Goal: Information Seeking & Learning: Learn about a topic

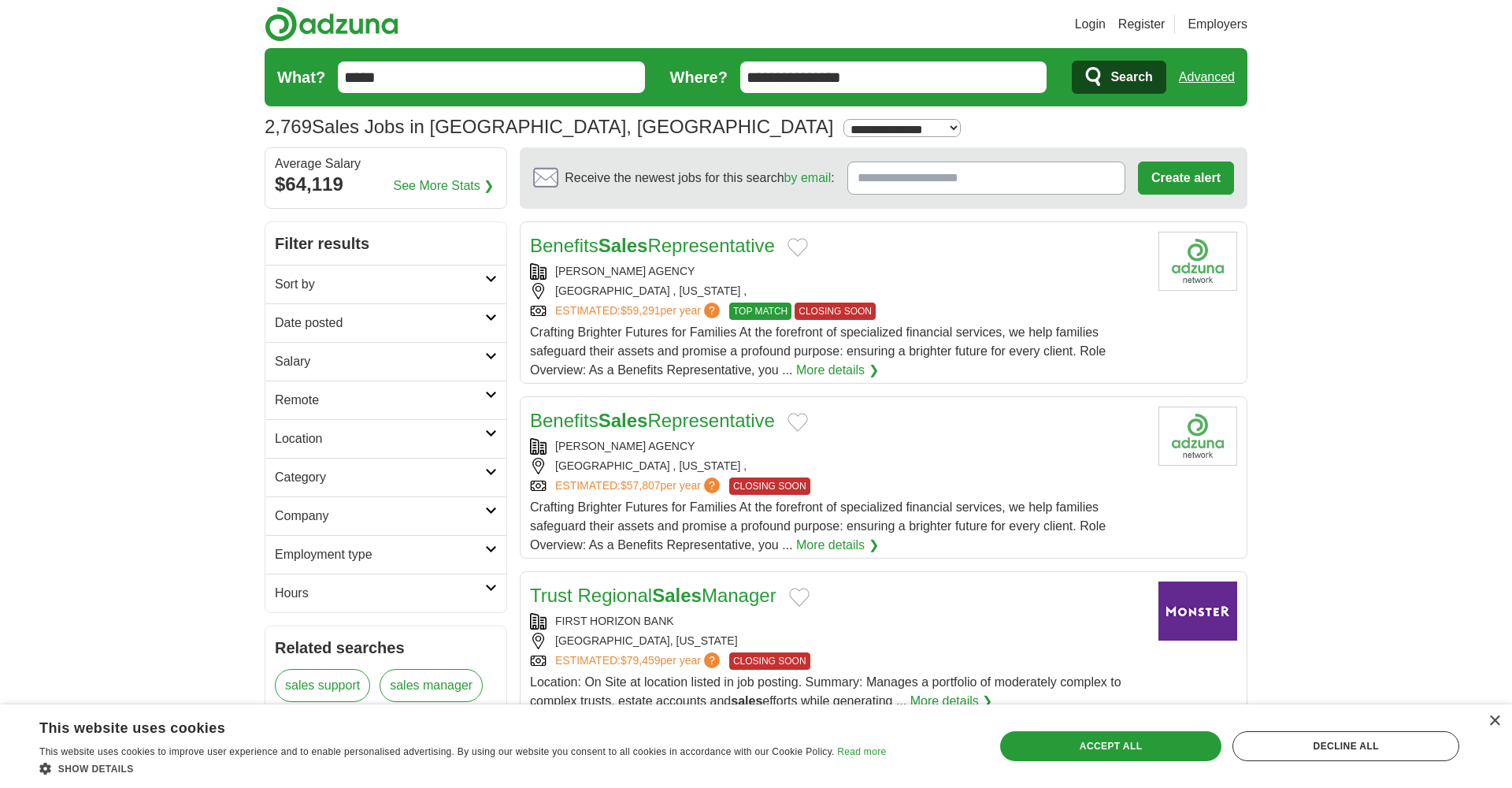
click at [855, 370] on link "More details ❯" at bounding box center [837, 370] width 82 height 19
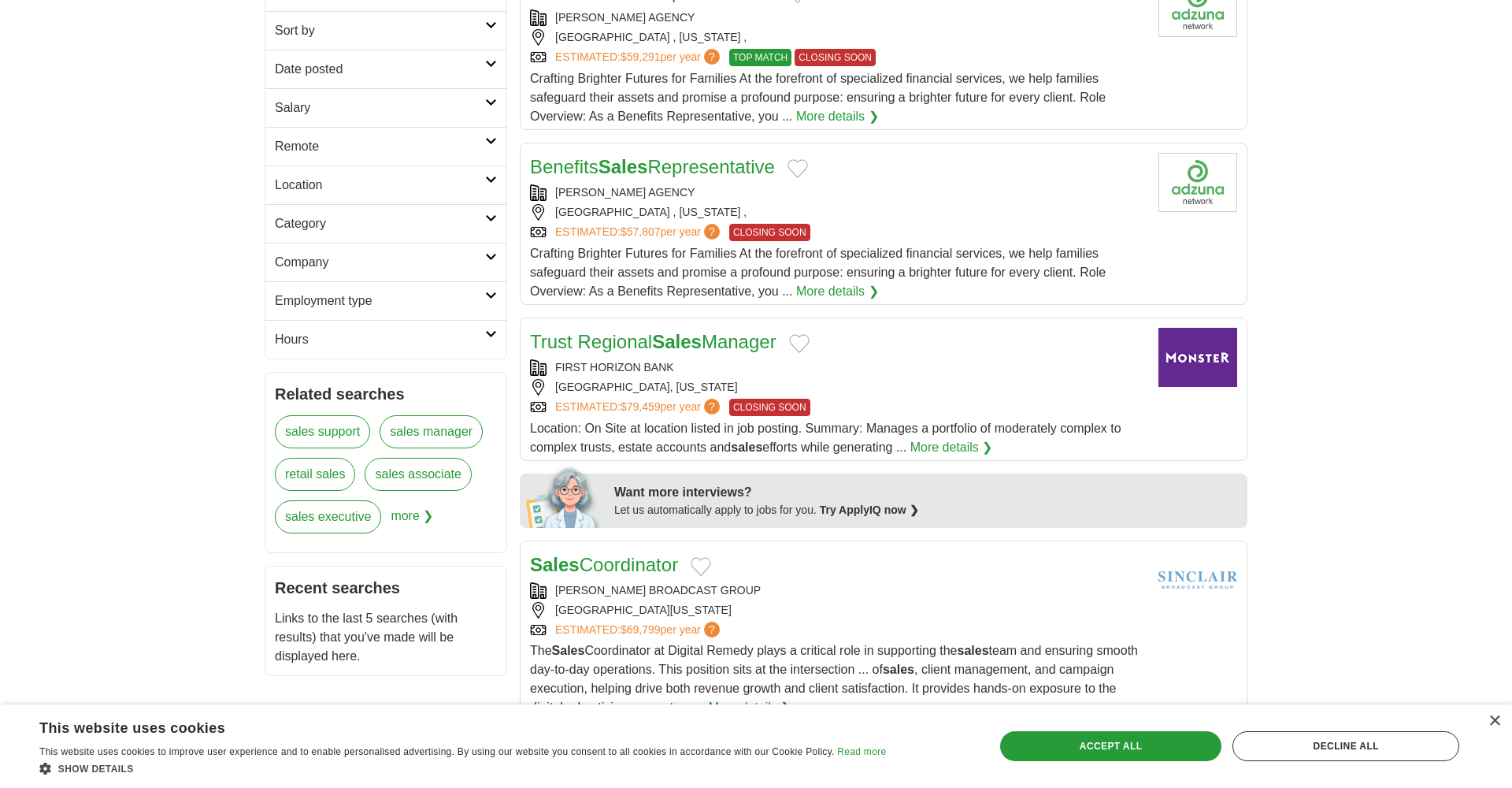
scroll to position [254, 0]
click at [945, 444] on link "More details ❯" at bounding box center [952, 446] width 82 height 19
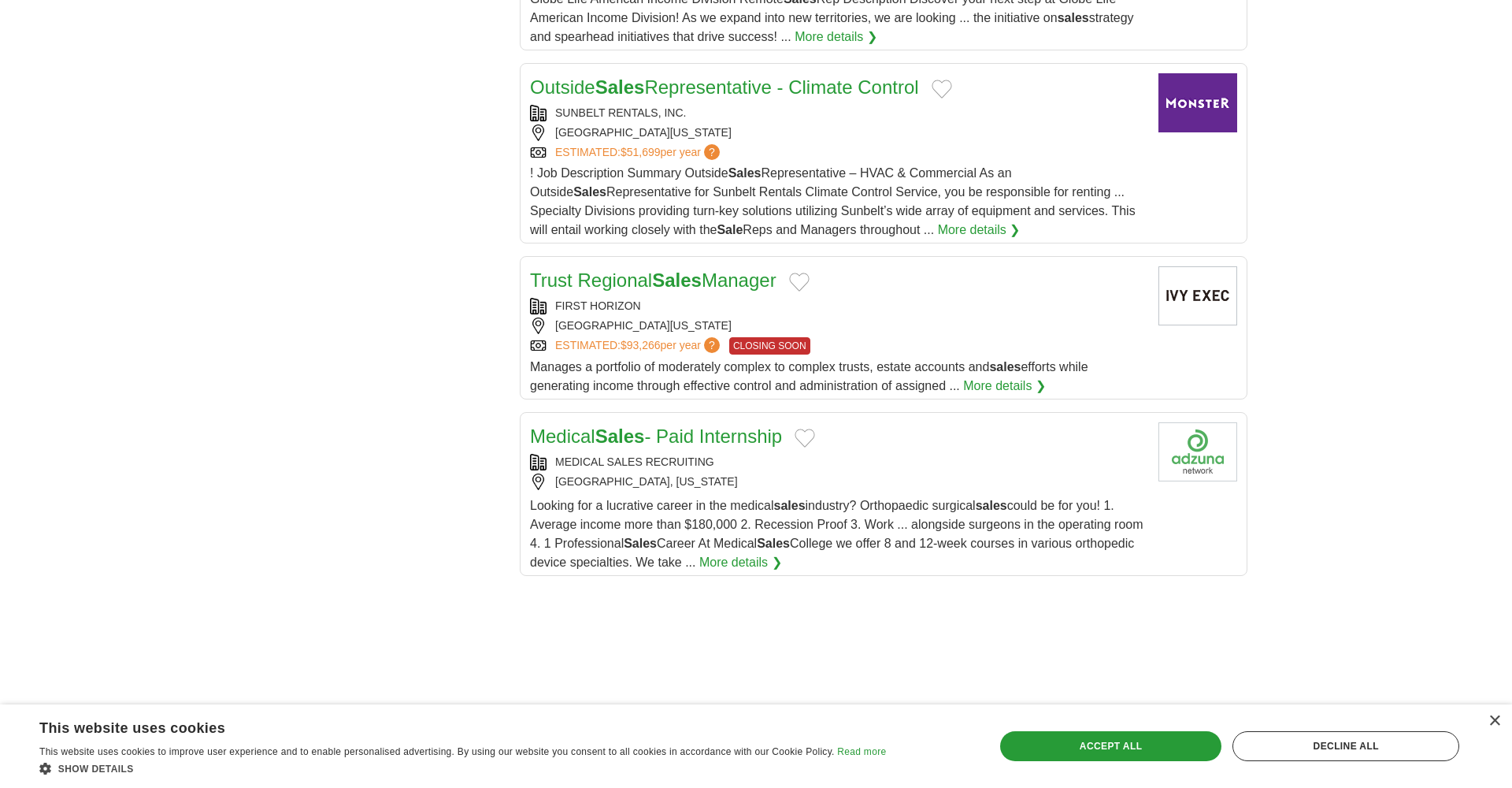
scroll to position [1564, 0]
click at [782, 558] on link "More details ❯" at bounding box center [741, 560] width 82 height 19
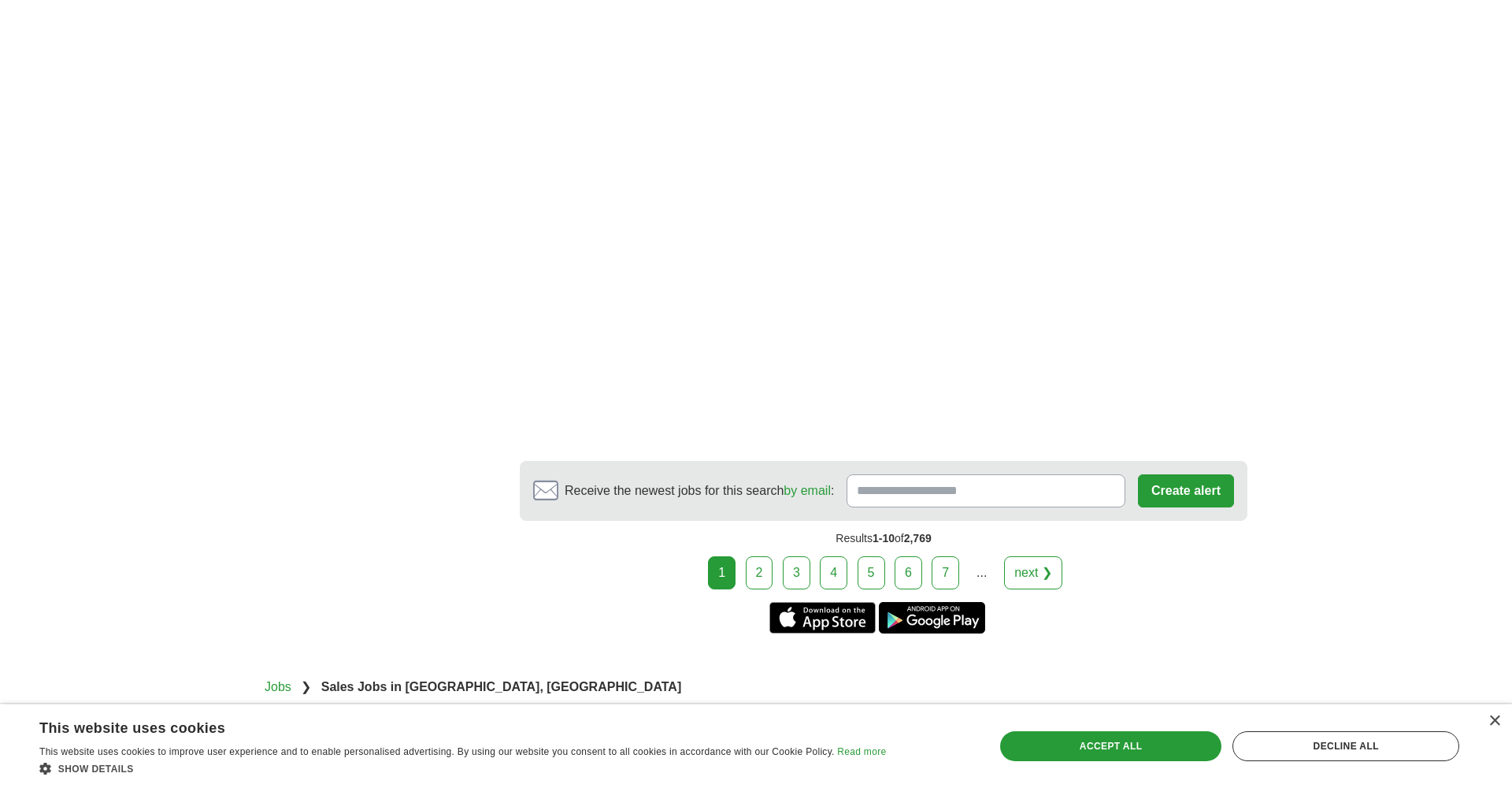
scroll to position [2536, 0]
click at [764, 573] on link "2" at bounding box center [759, 572] width 27 height 33
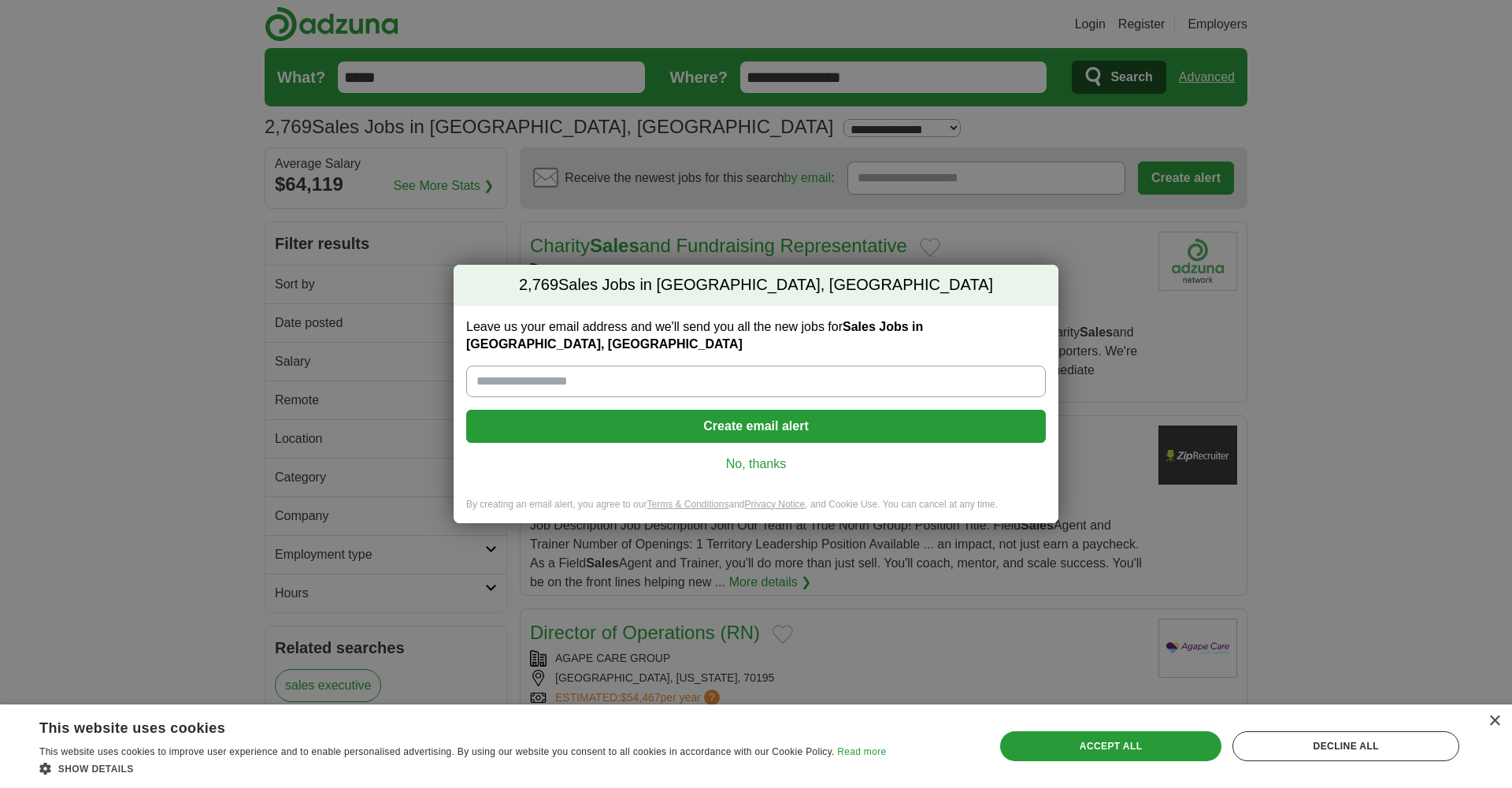
click at [760, 455] on link "No, thanks" at bounding box center [756, 464] width 554 height 17
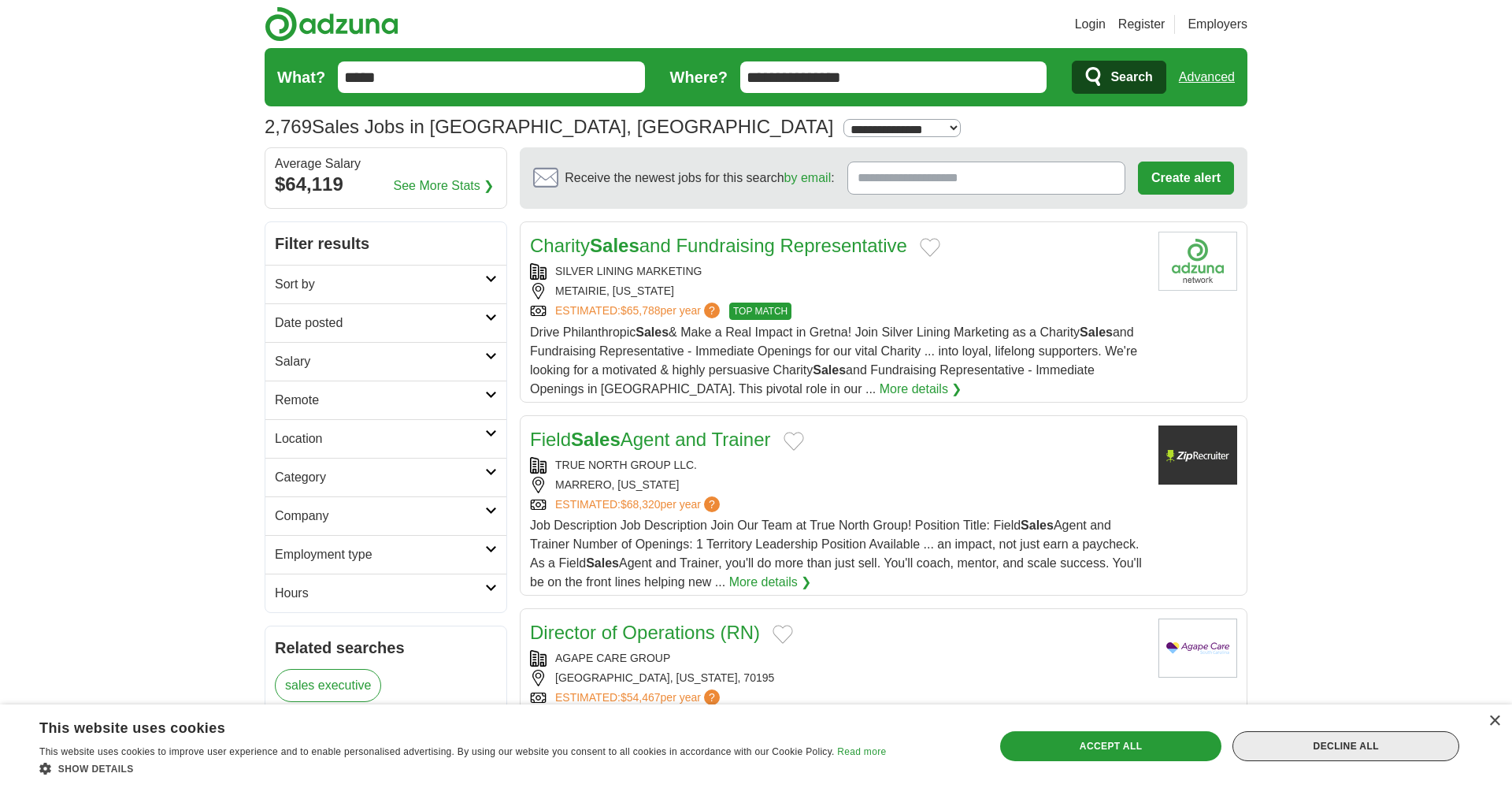
click at [1310, 748] on div "Decline all" at bounding box center [1345, 746] width 227 height 30
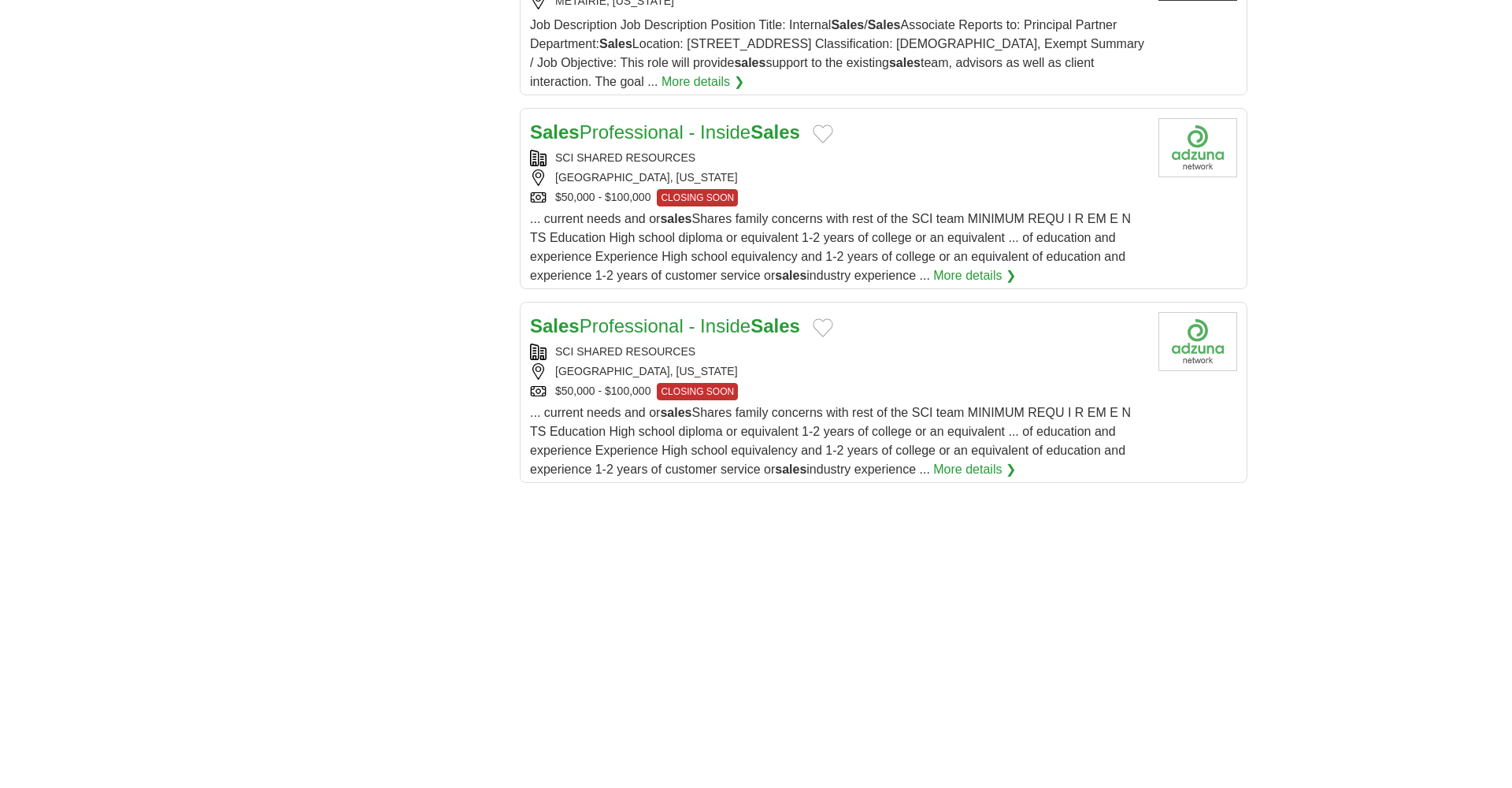
scroll to position [1688, 0]
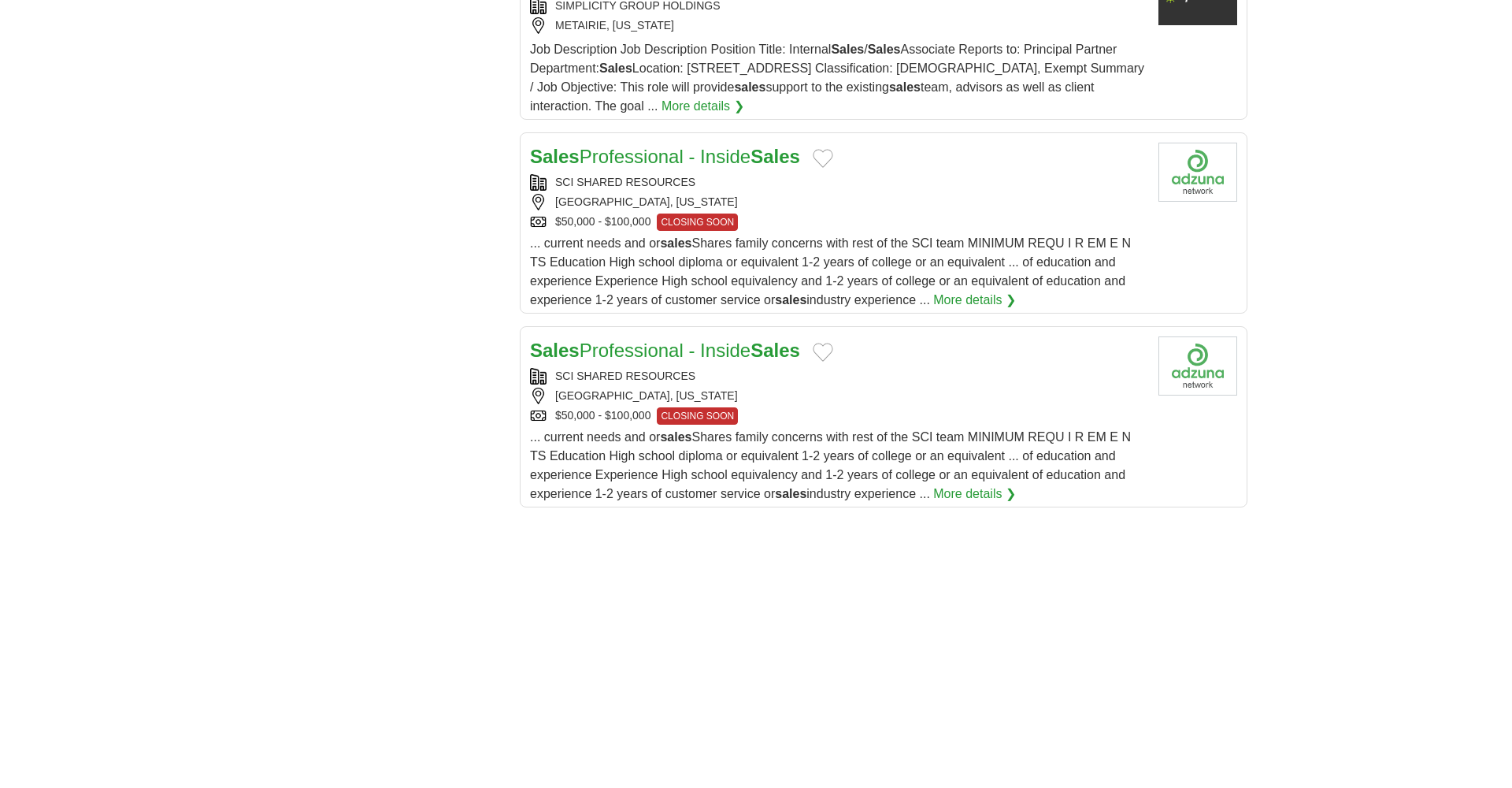
click at [1005, 493] on link "More details ❯" at bounding box center [974, 493] width 82 height 19
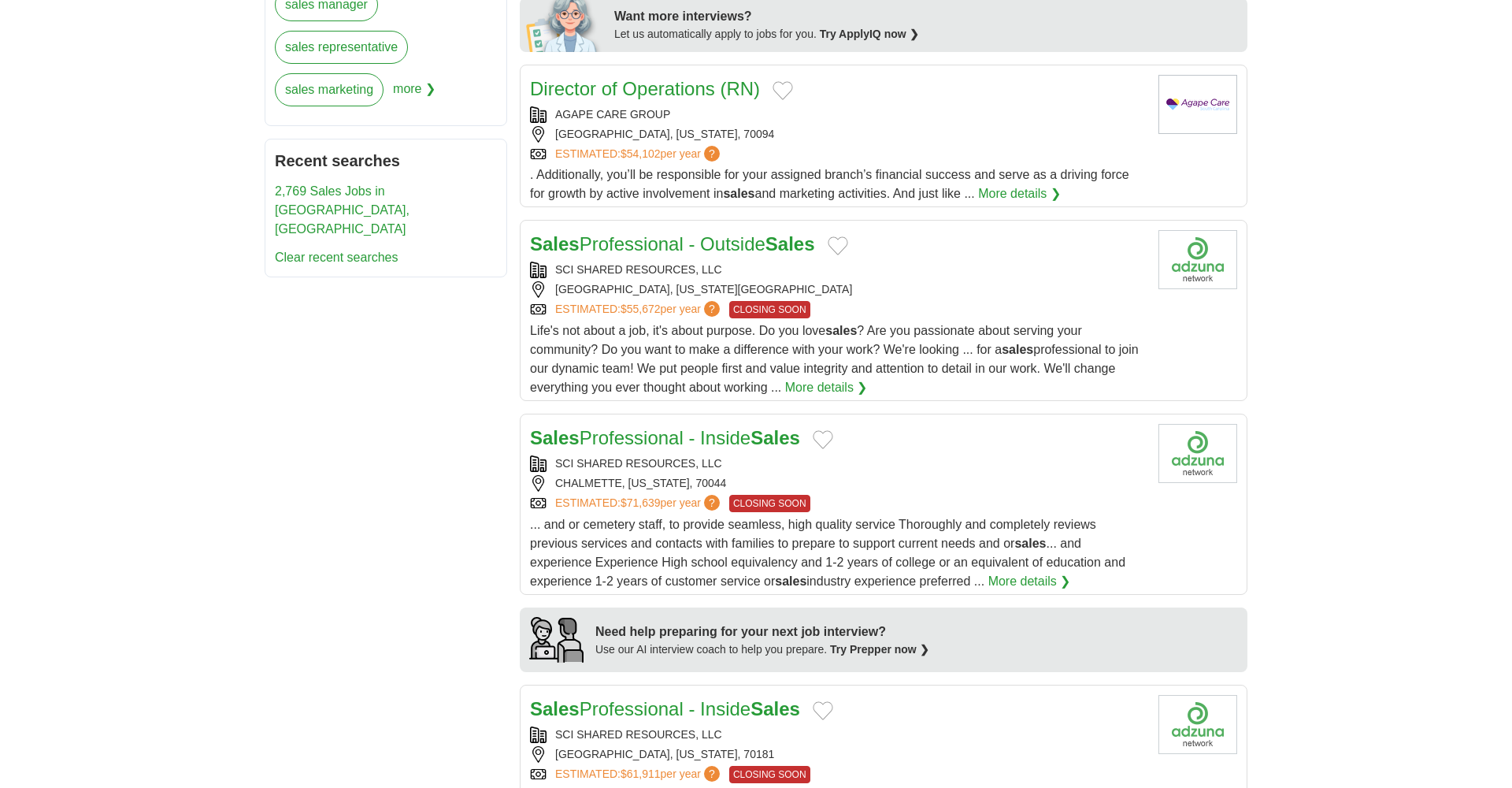
scroll to position [761, 0]
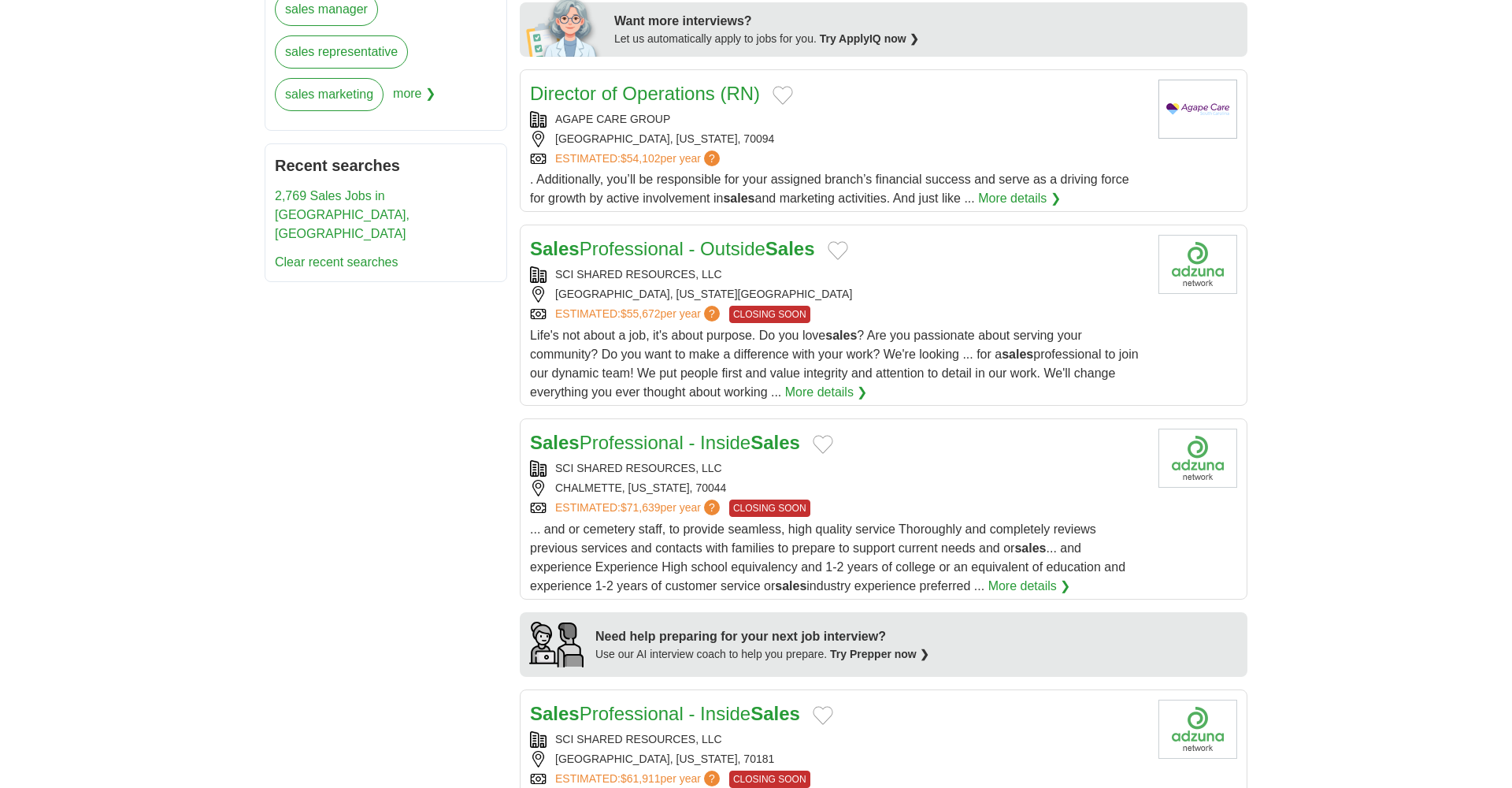
click at [860, 390] on link "More details ❯" at bounding box center [827, 392] width 82 height 19
click at [848, 252] on button "Add to favorite jobs" at bounding box center [837, 250] width 21 height 19
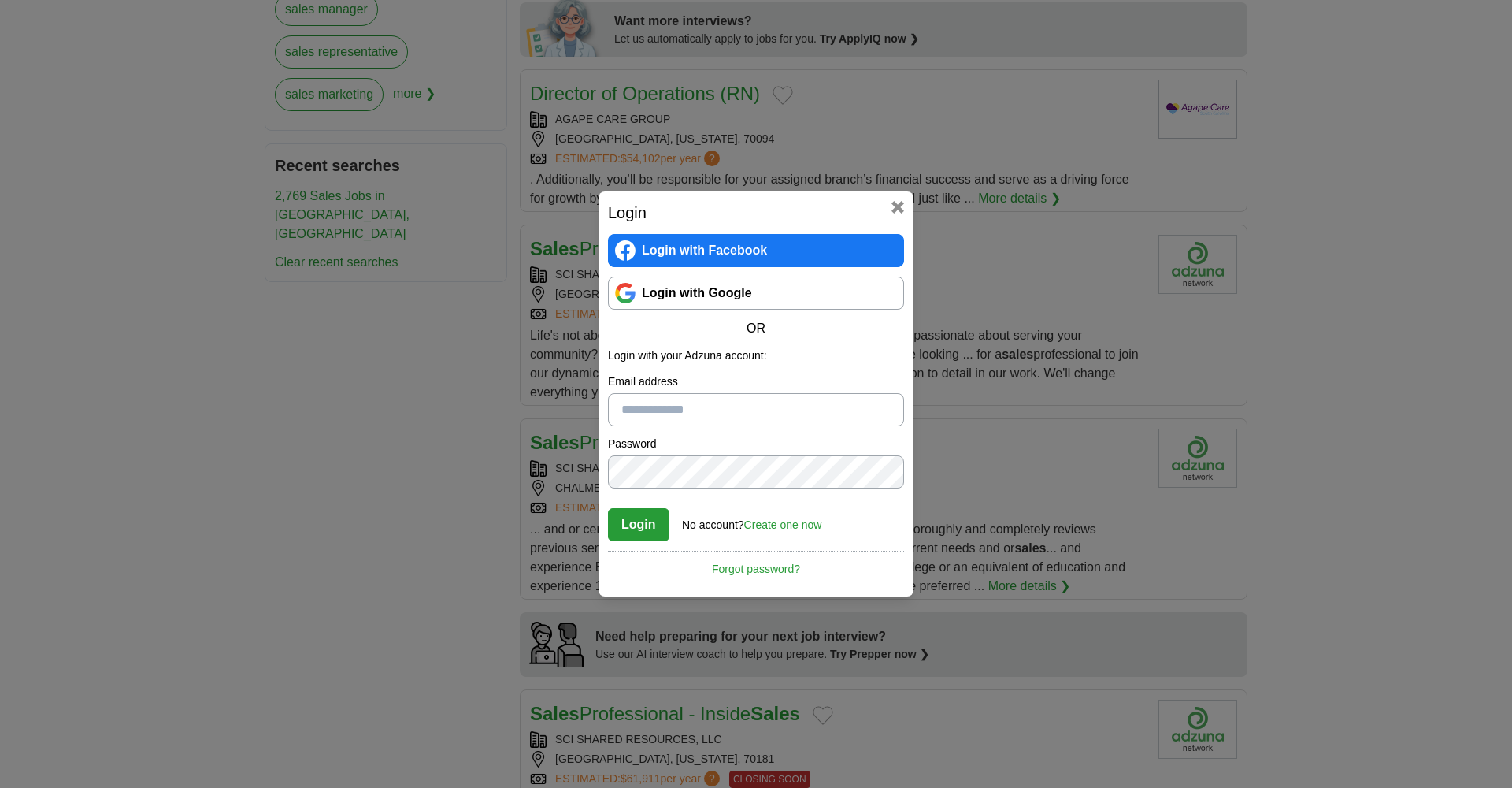
type input "**********"
click at [642, 526] on button "Login" at bounding box center [638, 525] width 61 height 33
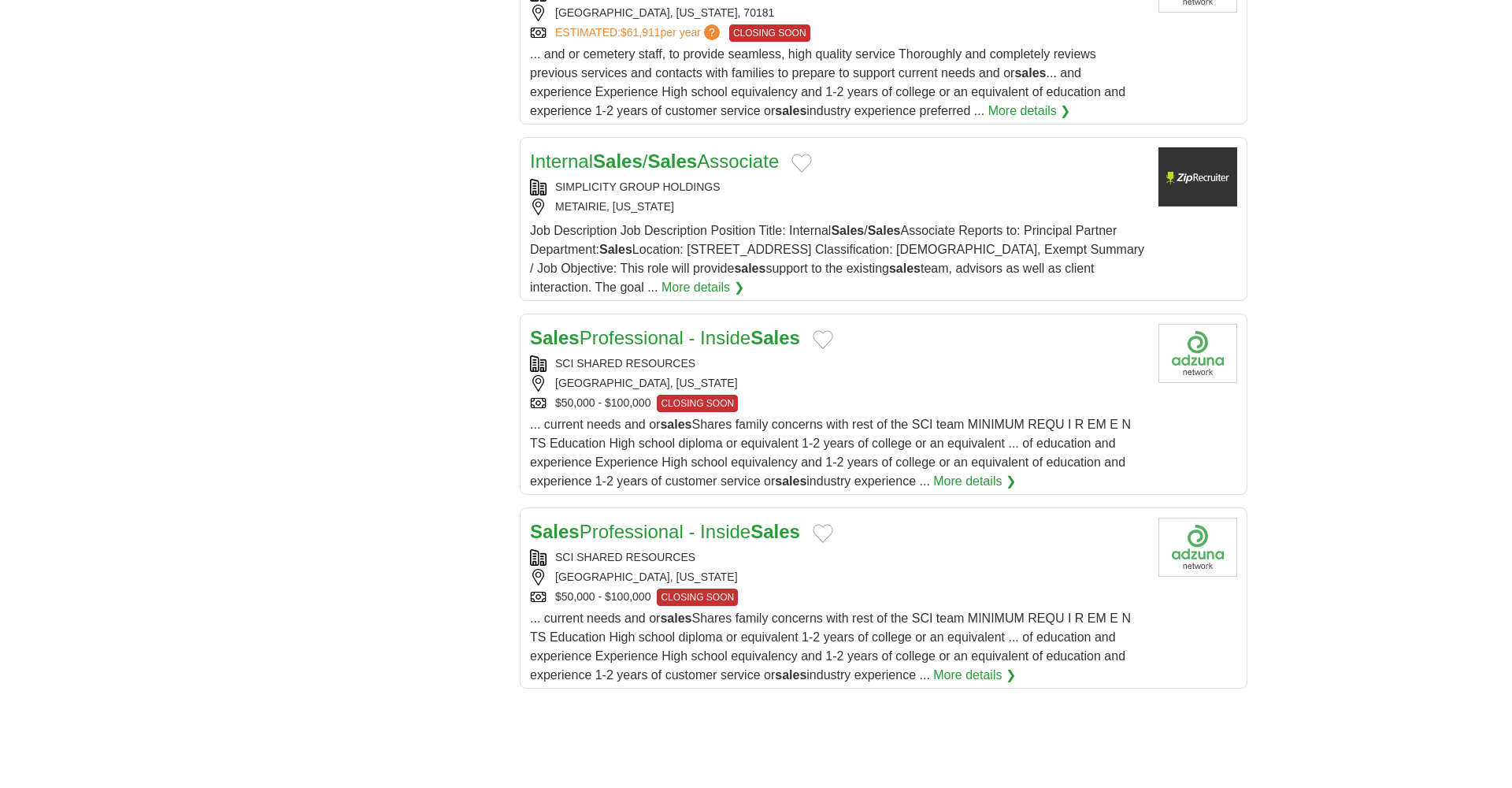
scroll to position [1515, 0]
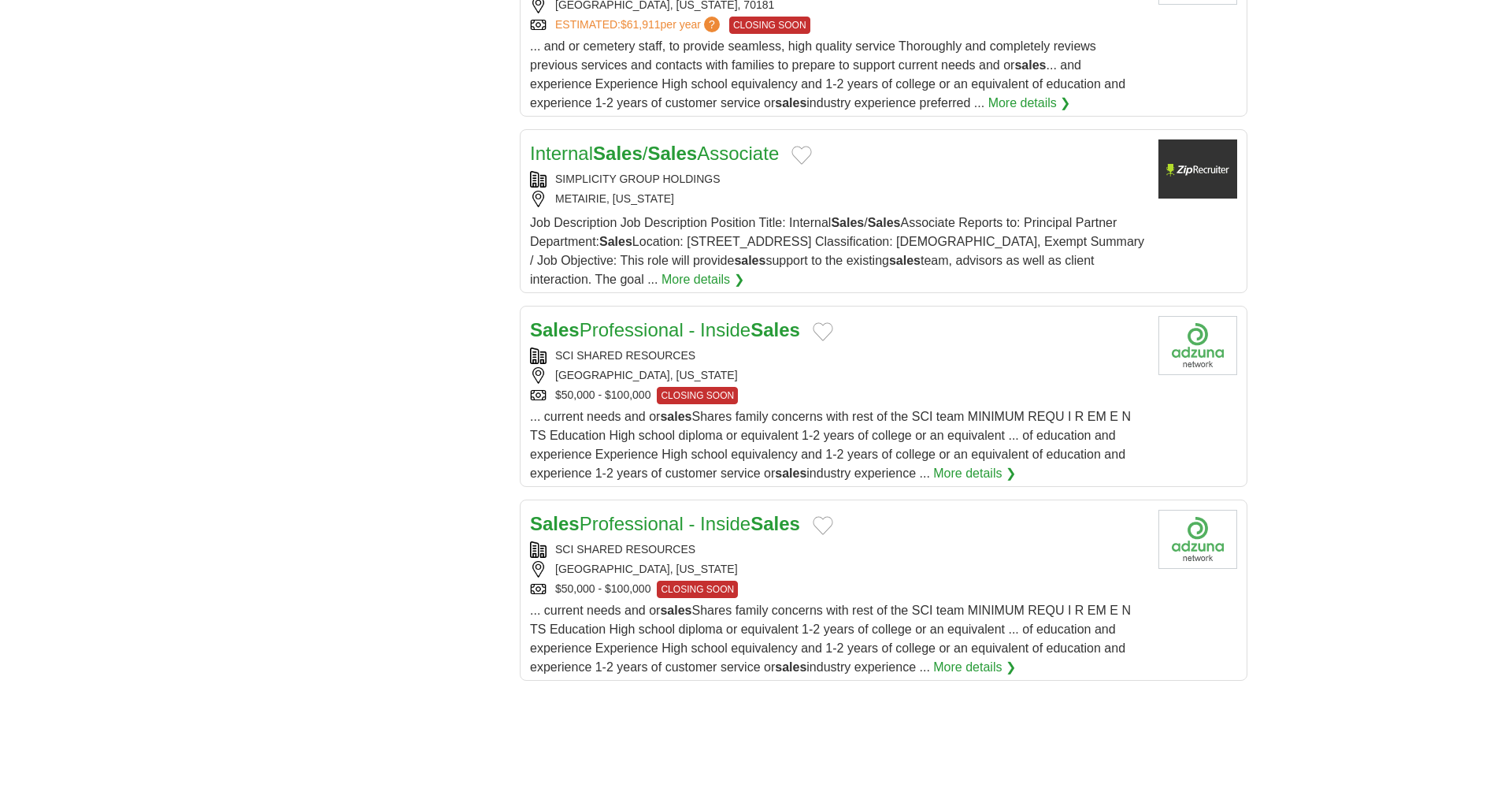
click at [744, 278] on link "More details ❯" at bounding box center [703, 279] width 82 height 19
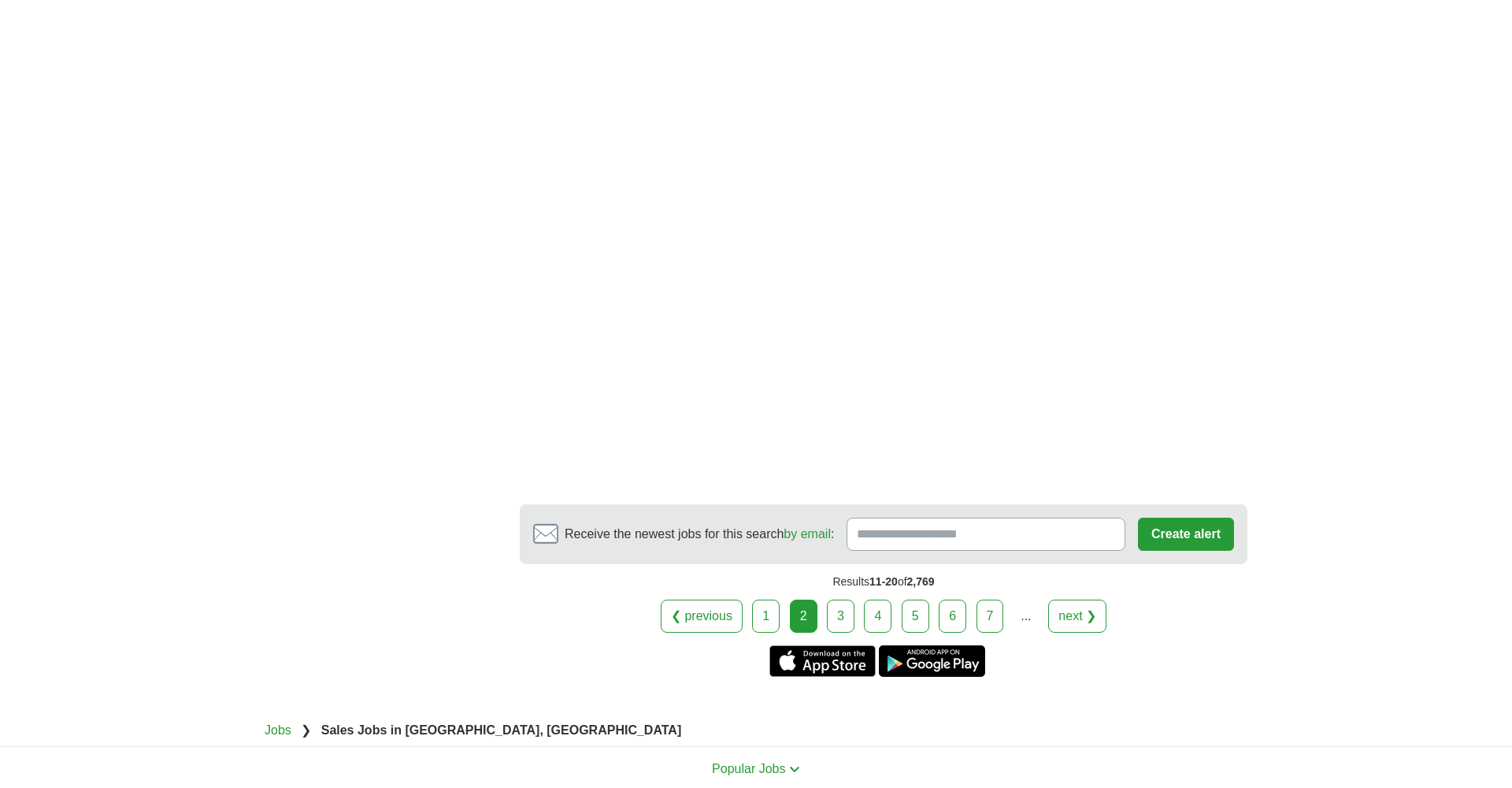
scroll to position [2517, 0]
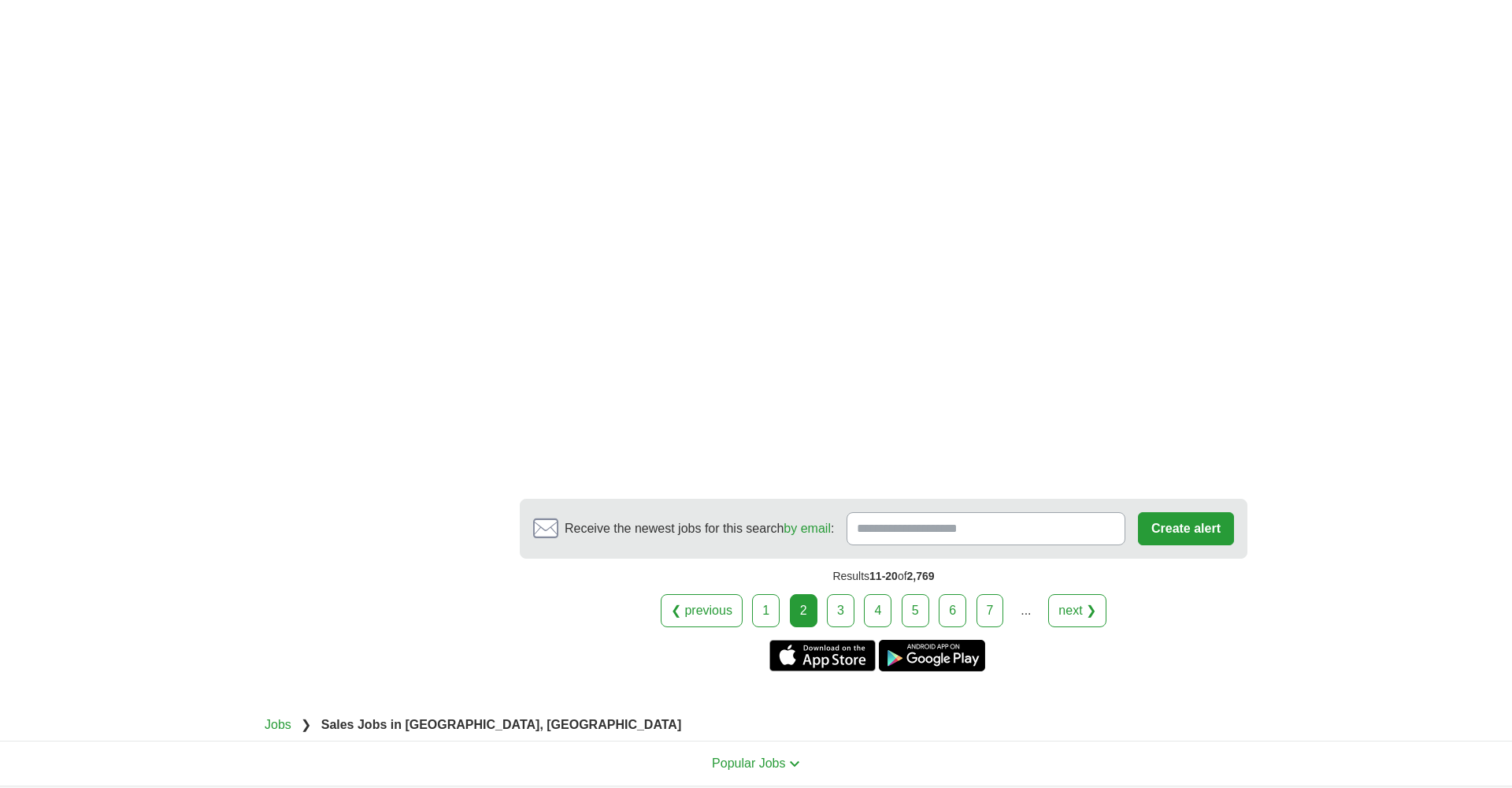
click at [841, 610] on link "3" at bounding box center [840, 611] width 27 height 33
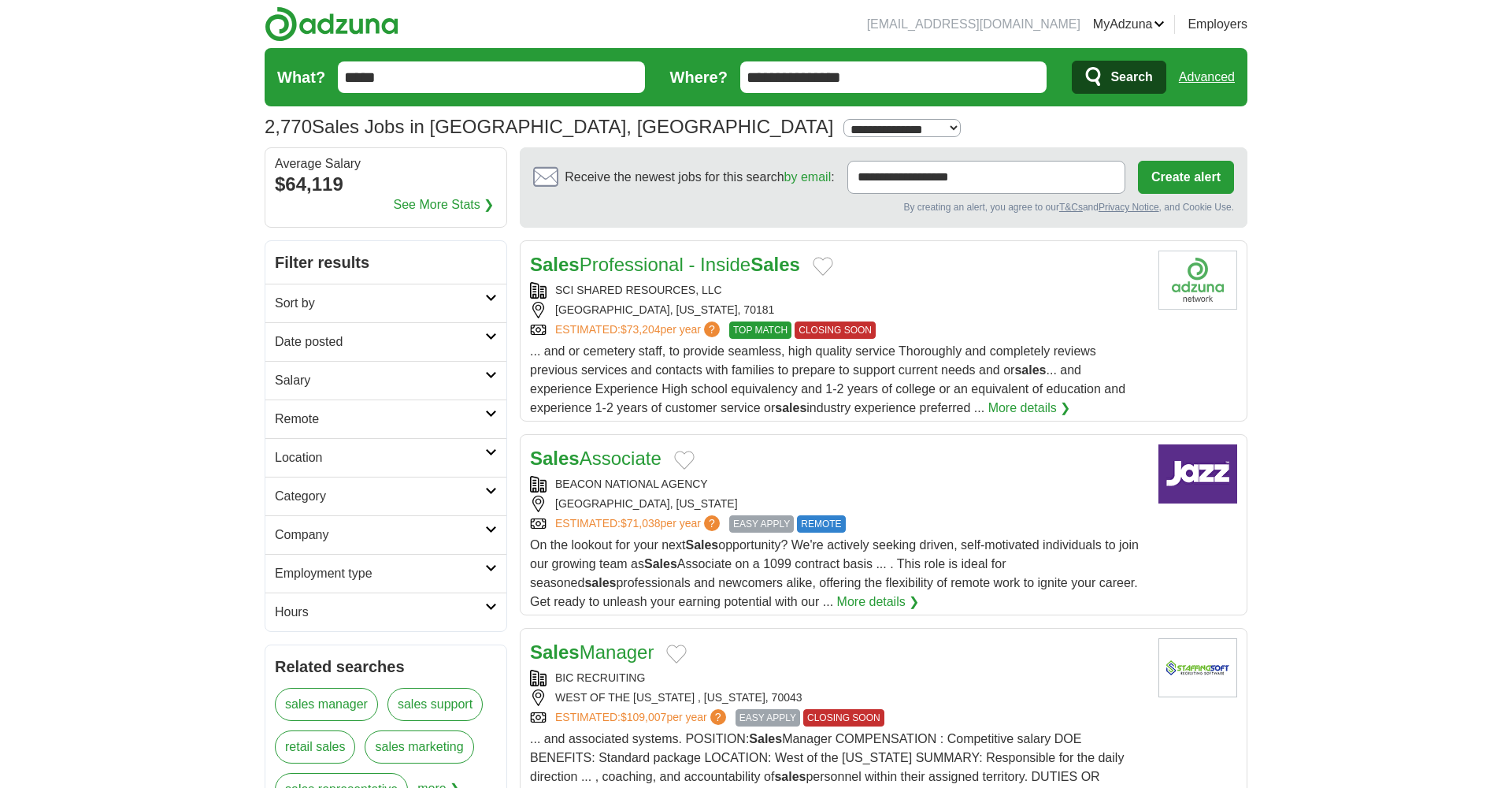
click at [1025, 408] on link "More details ❯" at bounding box center [1029, 408] width 82 height 19
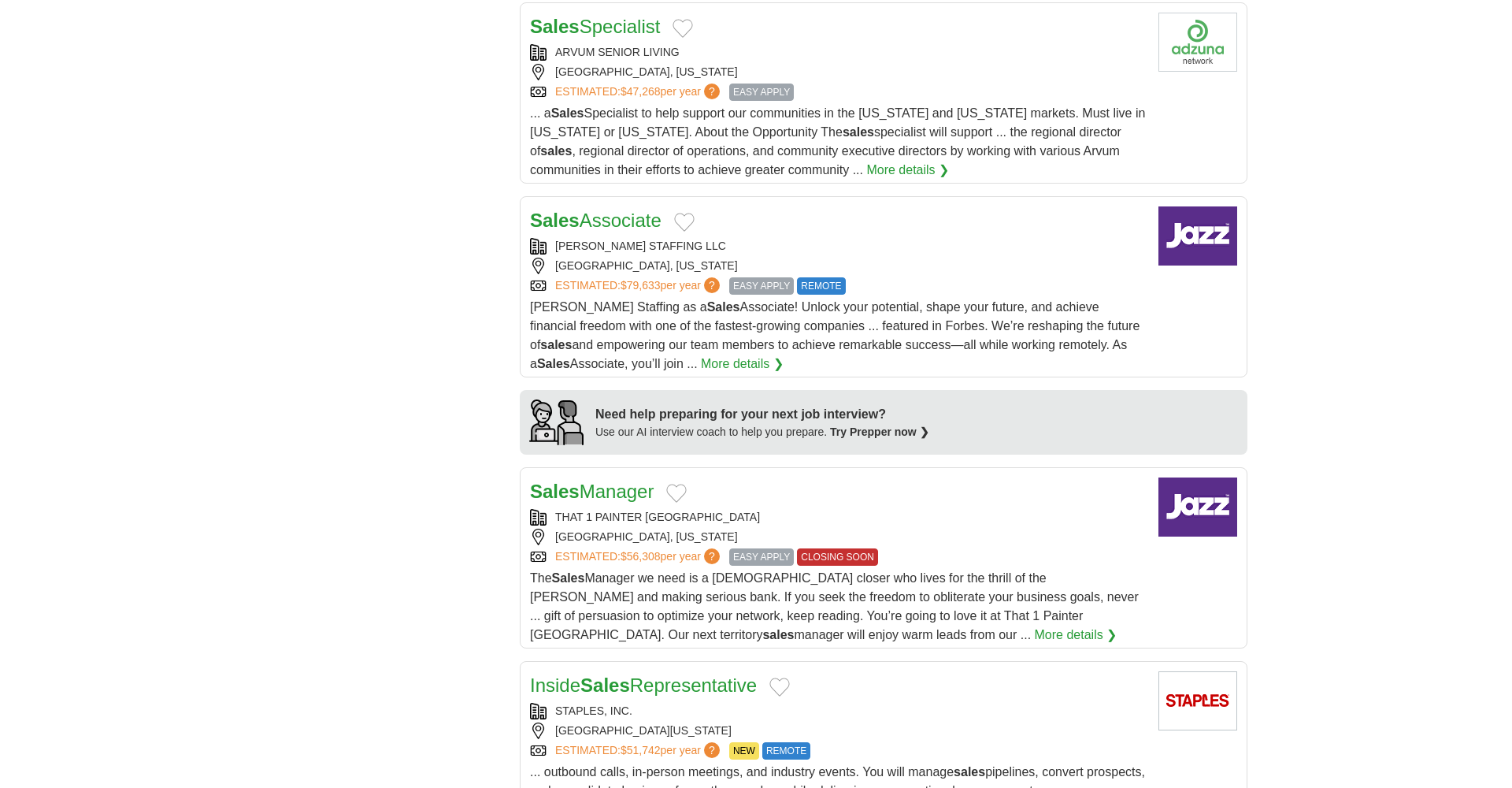
scroll to position [1093, 0]
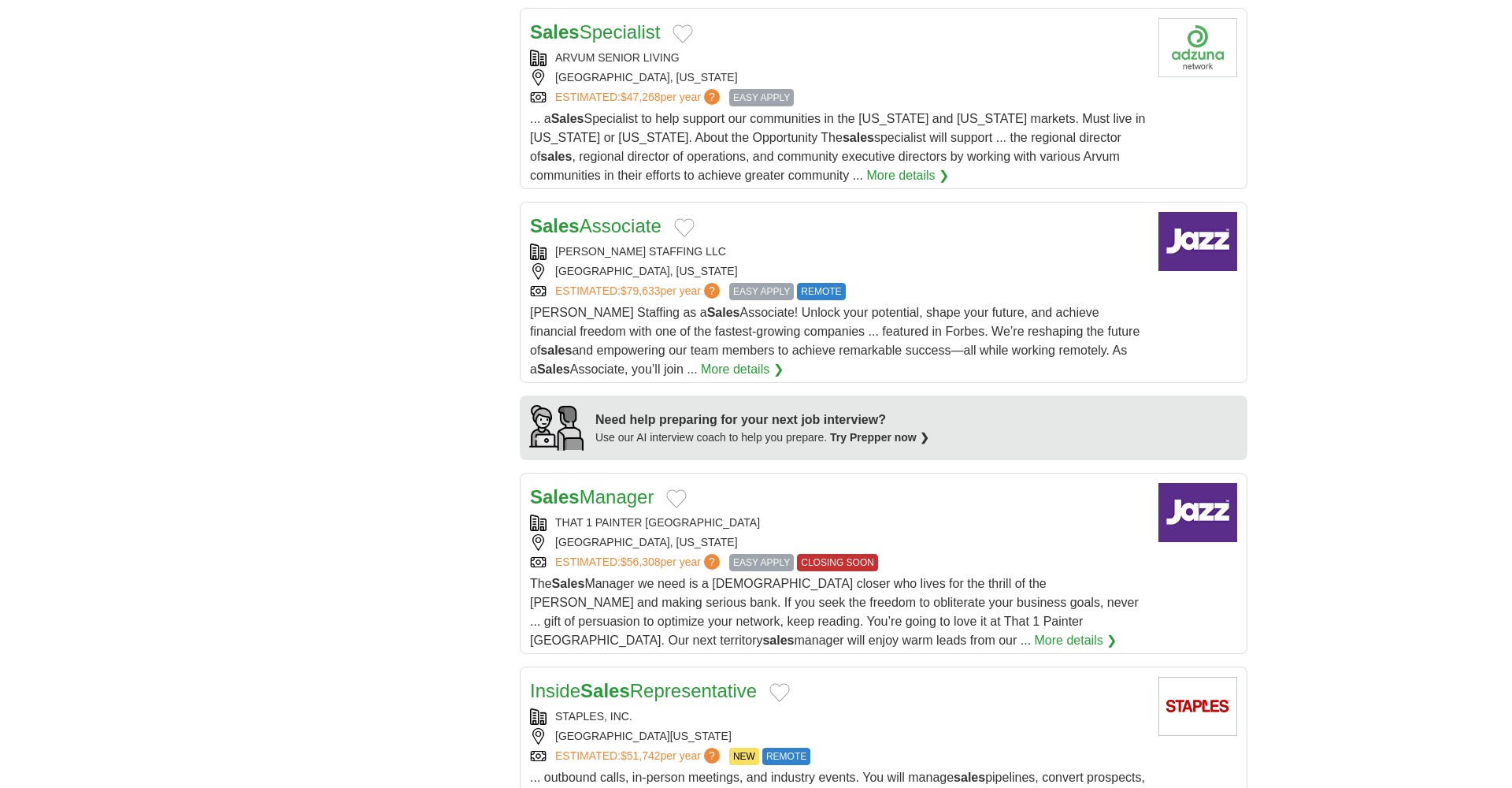
click at [766, 370] on link "More details ❯" at bounding box center [742, 369] width 82 height 19
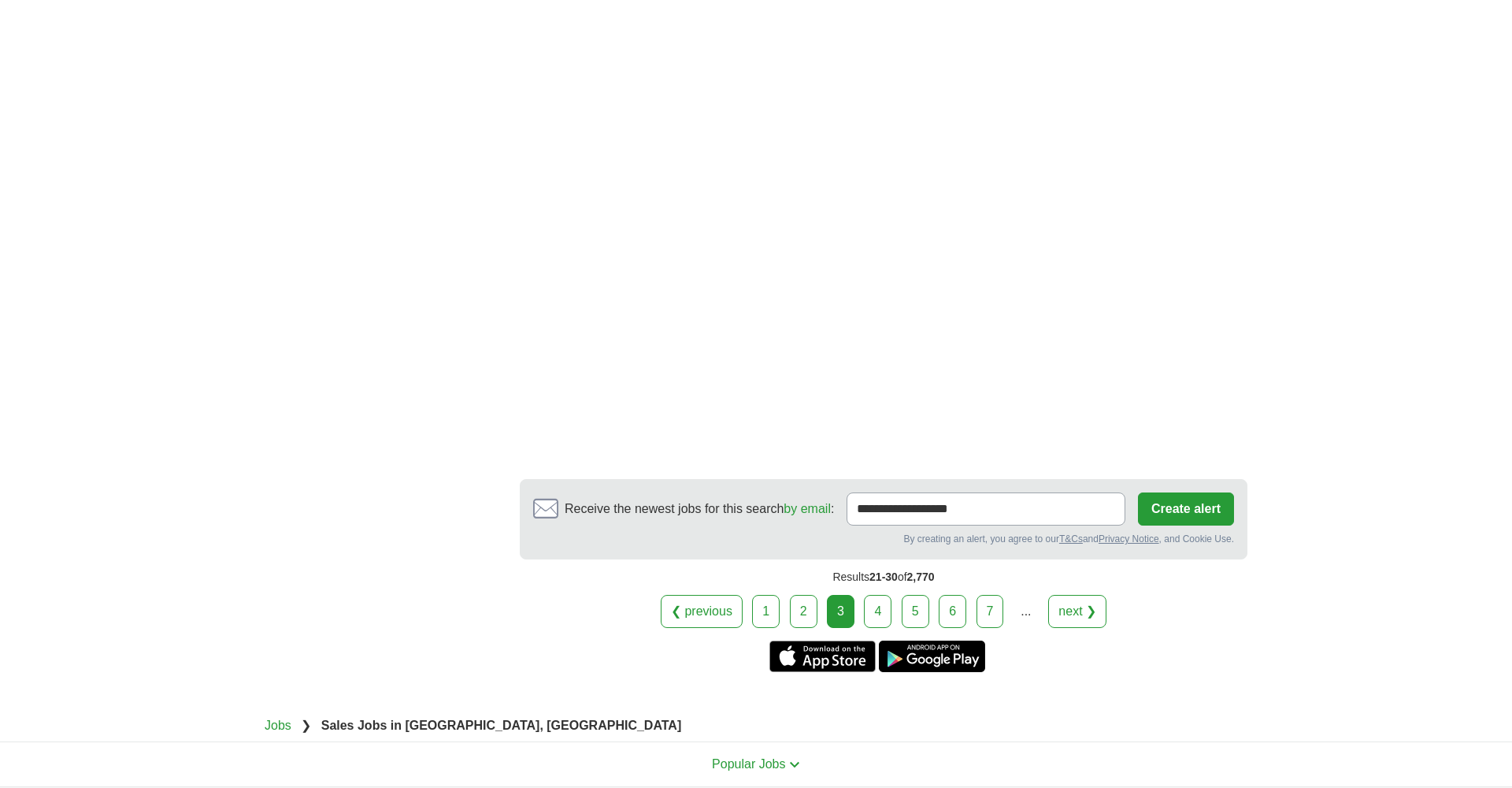
scroll to position [2870, 0]
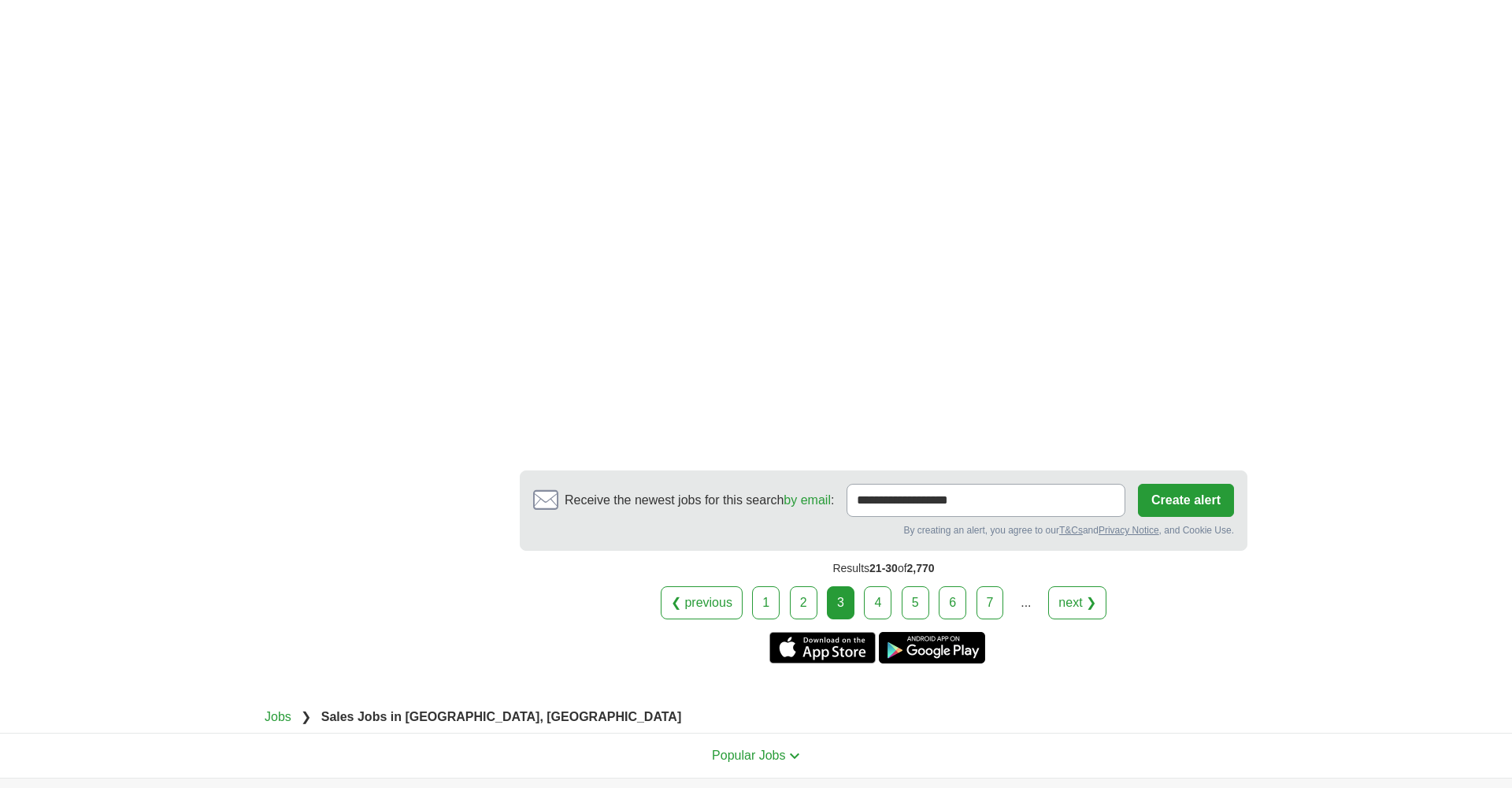
click at [881, 605] on link "4" at bounding box center [877, 602] width 27 height 33
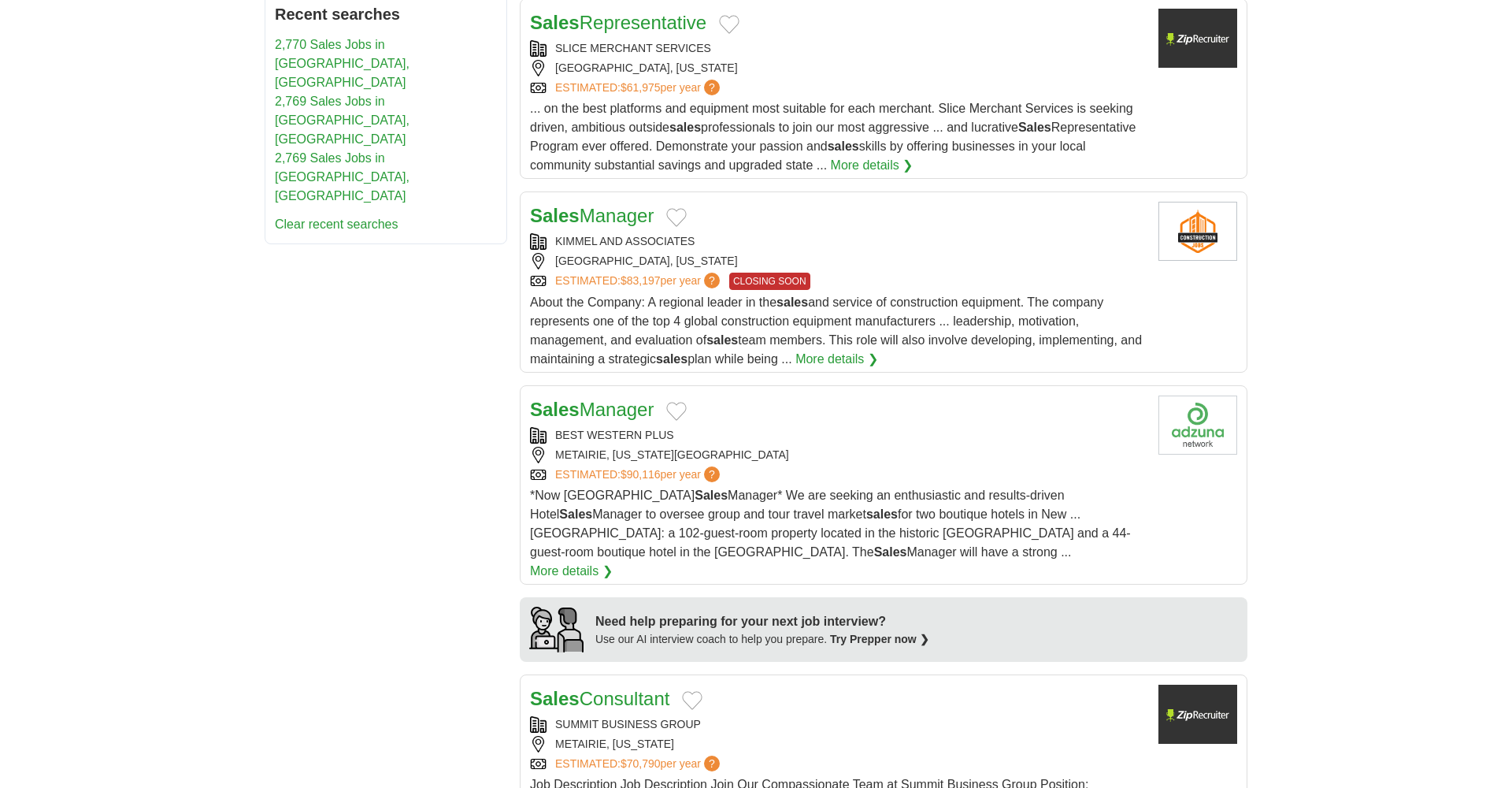
scroll to position [890, 0]
click at [613, 560] on link "More details ❯" at bounding box center [571, 569] width 82 height 19
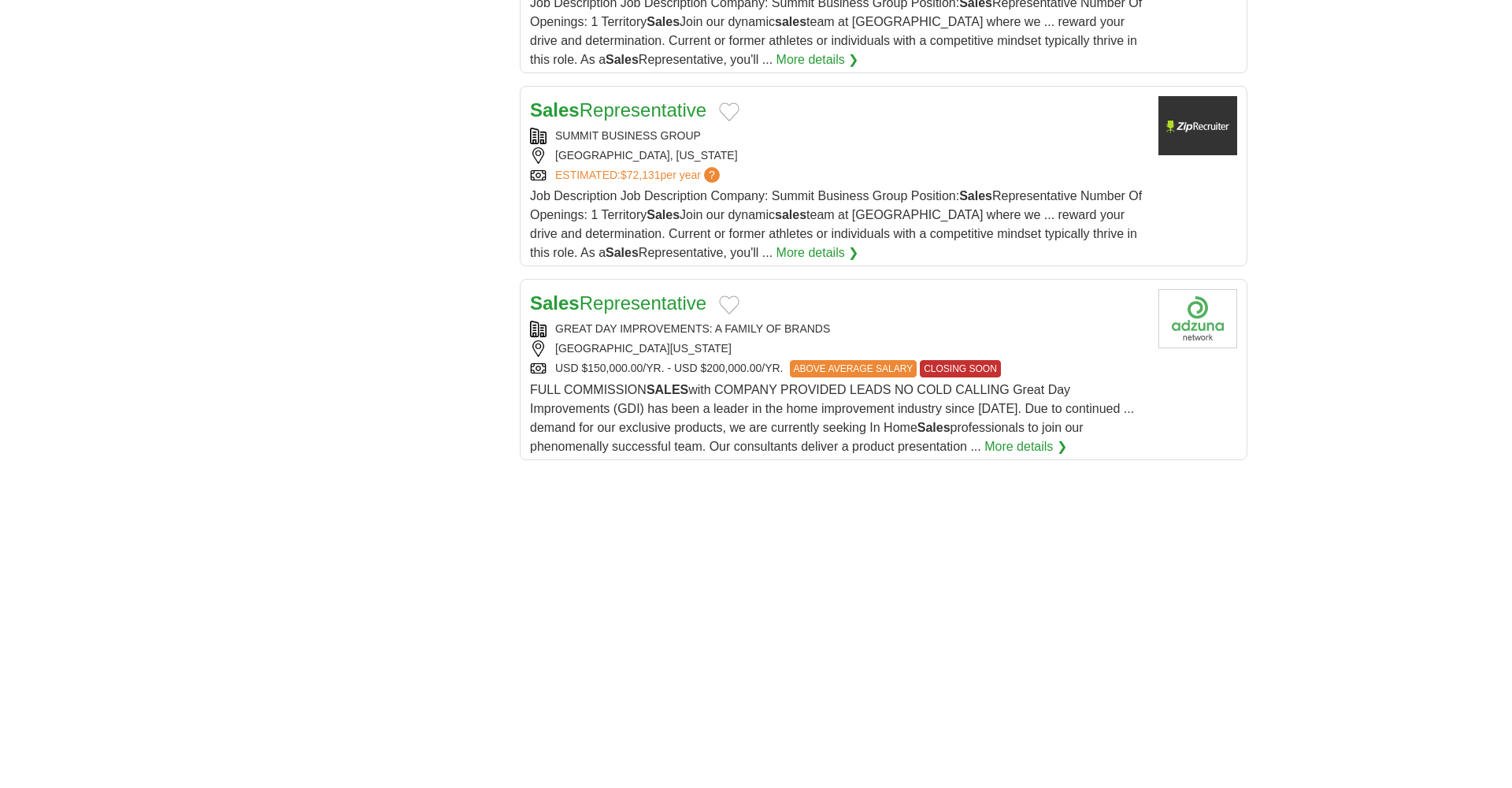
scroll to position [1864, 0]
click at [1016, 436] on link "More details ❯" at bounding box center [1025, 446] width 82 height 19
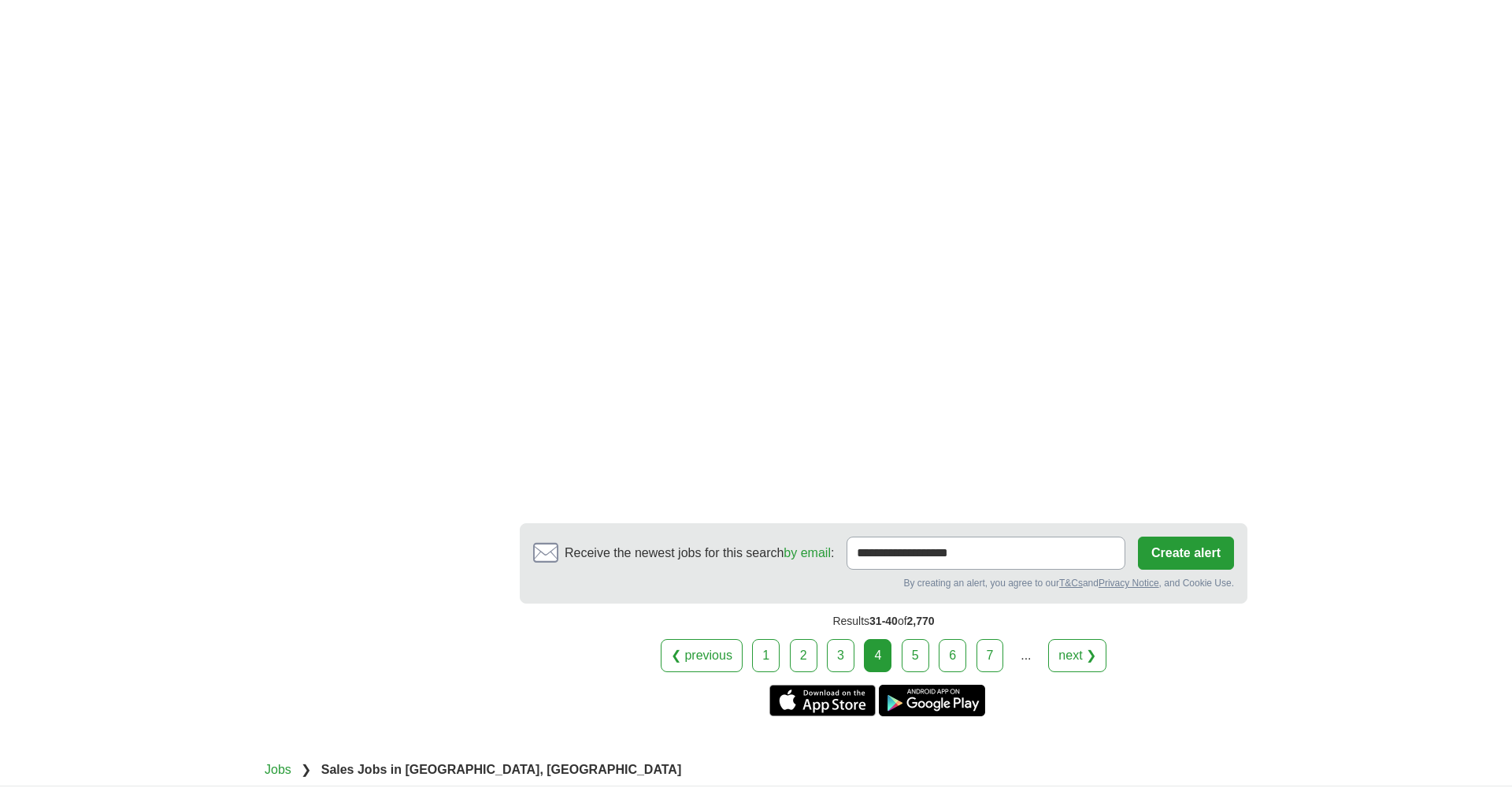
scroll to position [2589, 0]
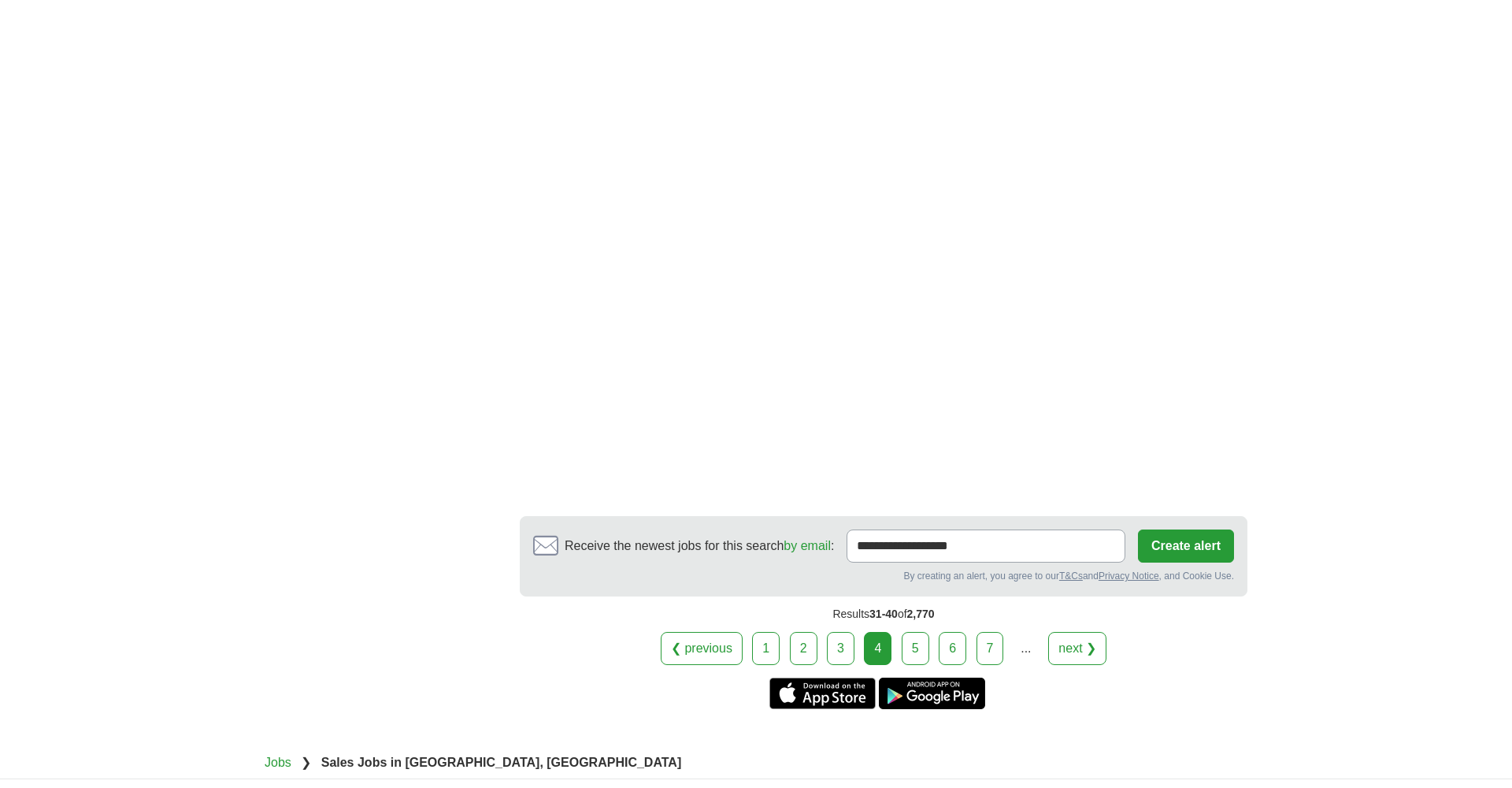
click at [916, 633] on link "5" at bounding box center [915, 649] width 27 height 33
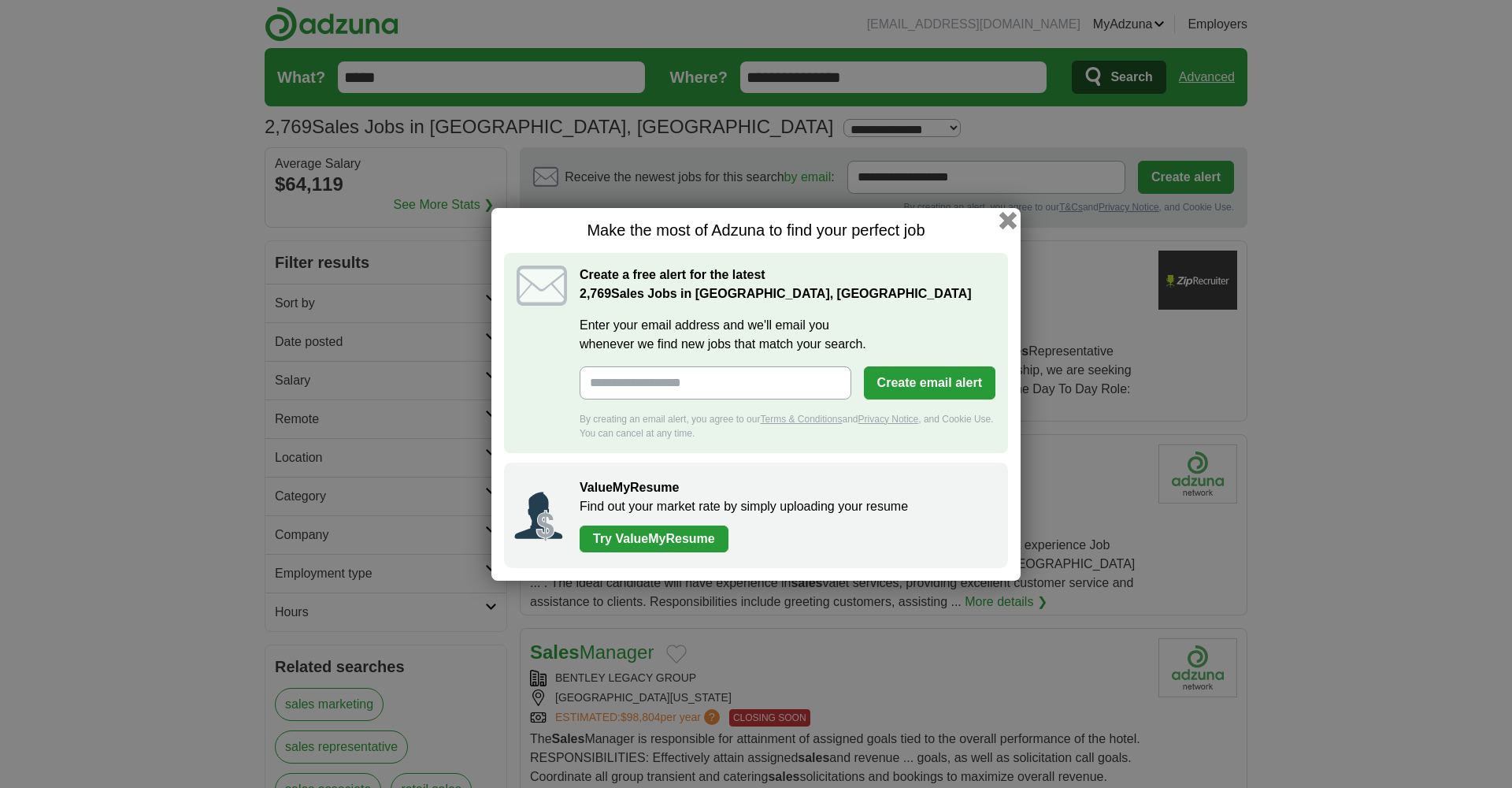
click at [1004, 217] on button "button" at bounding box center [1007, 219] width 17 height 17
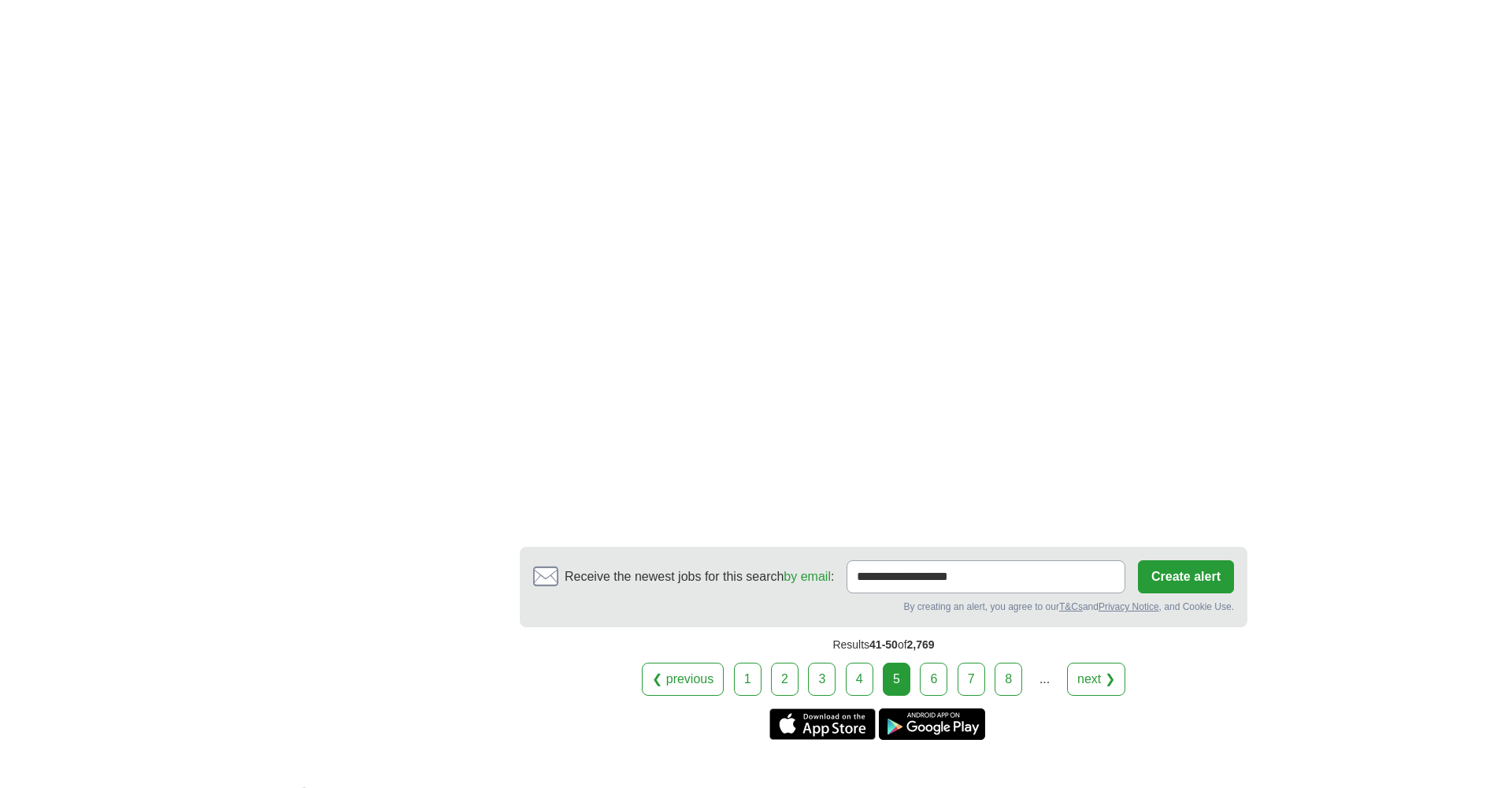
scroll to position [2638, 0]
click at [935, 661] on link "6" at bounding box center [933, 677] width 27 height 33
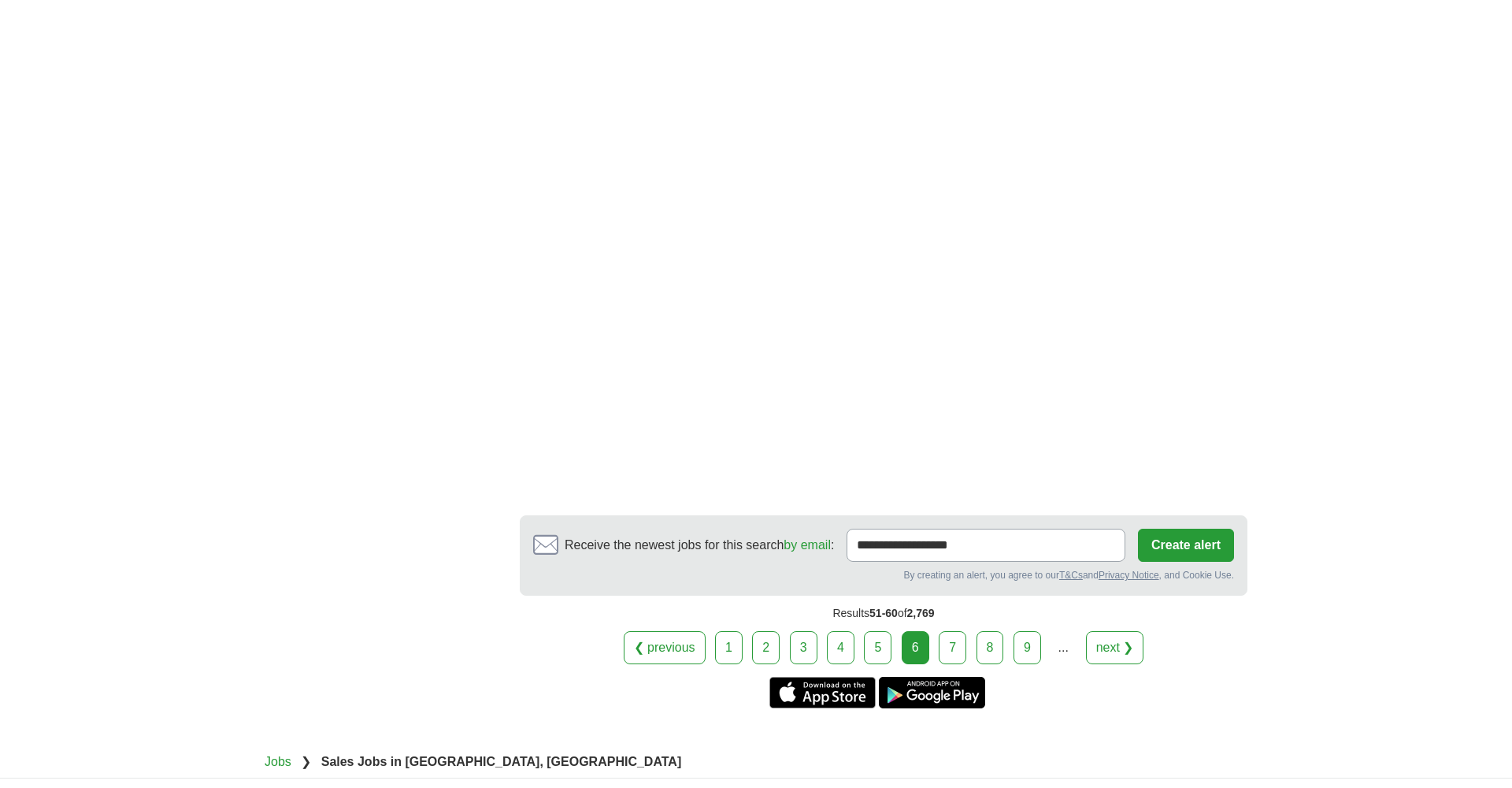
scroll to position [2725, 0]
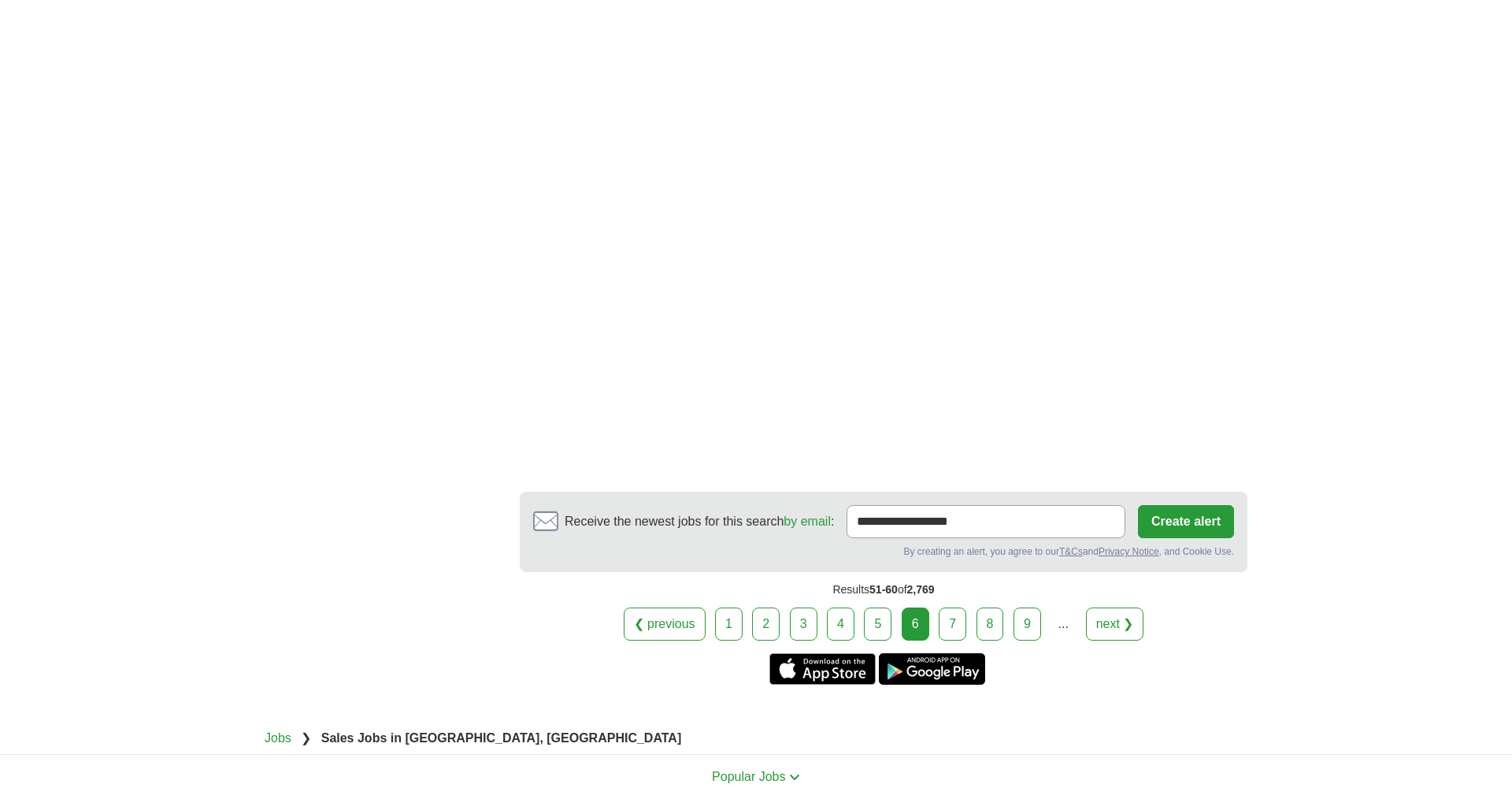
click at [950, 608] on link "7" at bounding box center [952, 624] width 27 height 33
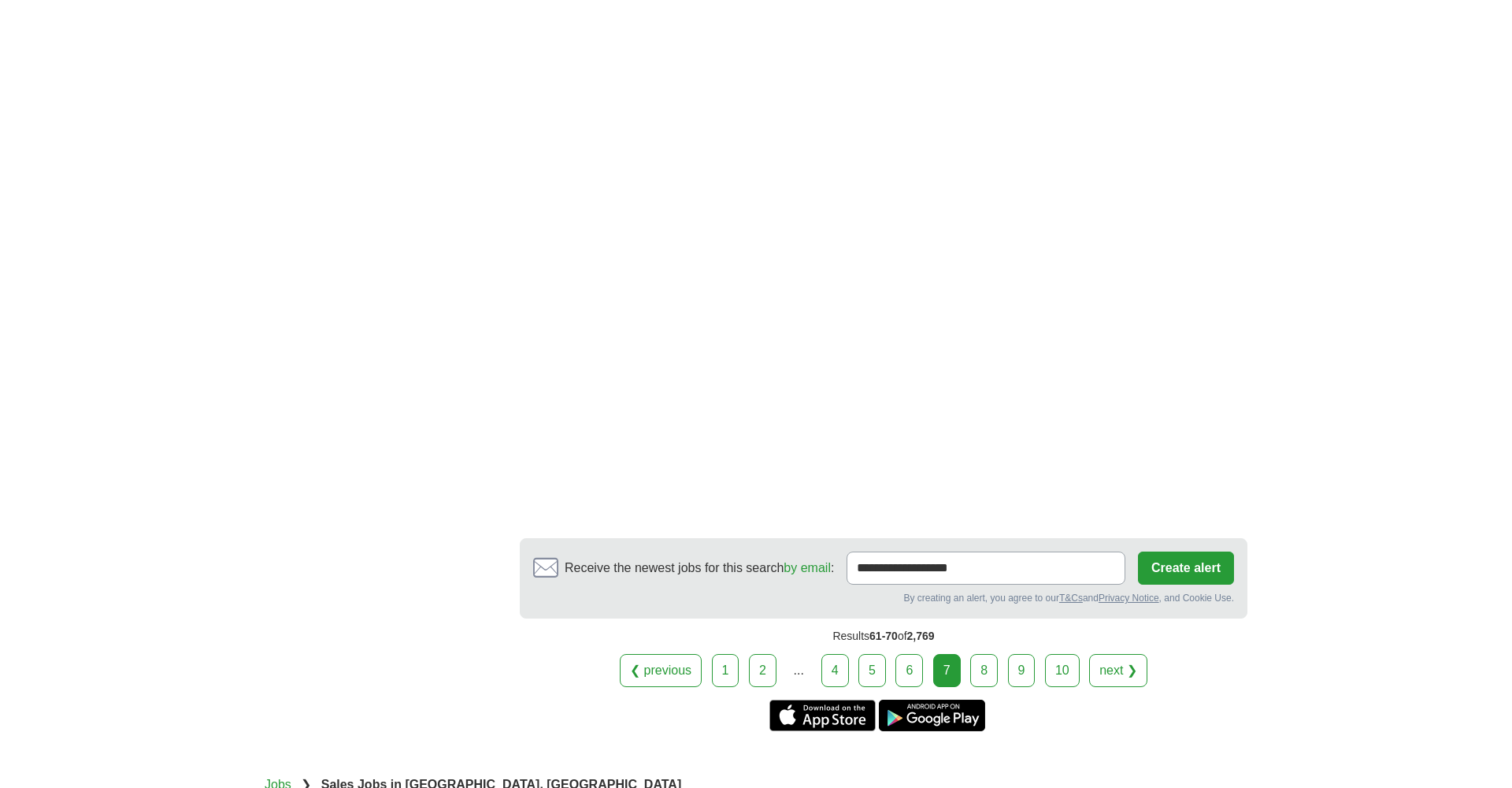
scroll to position [2597, 0]
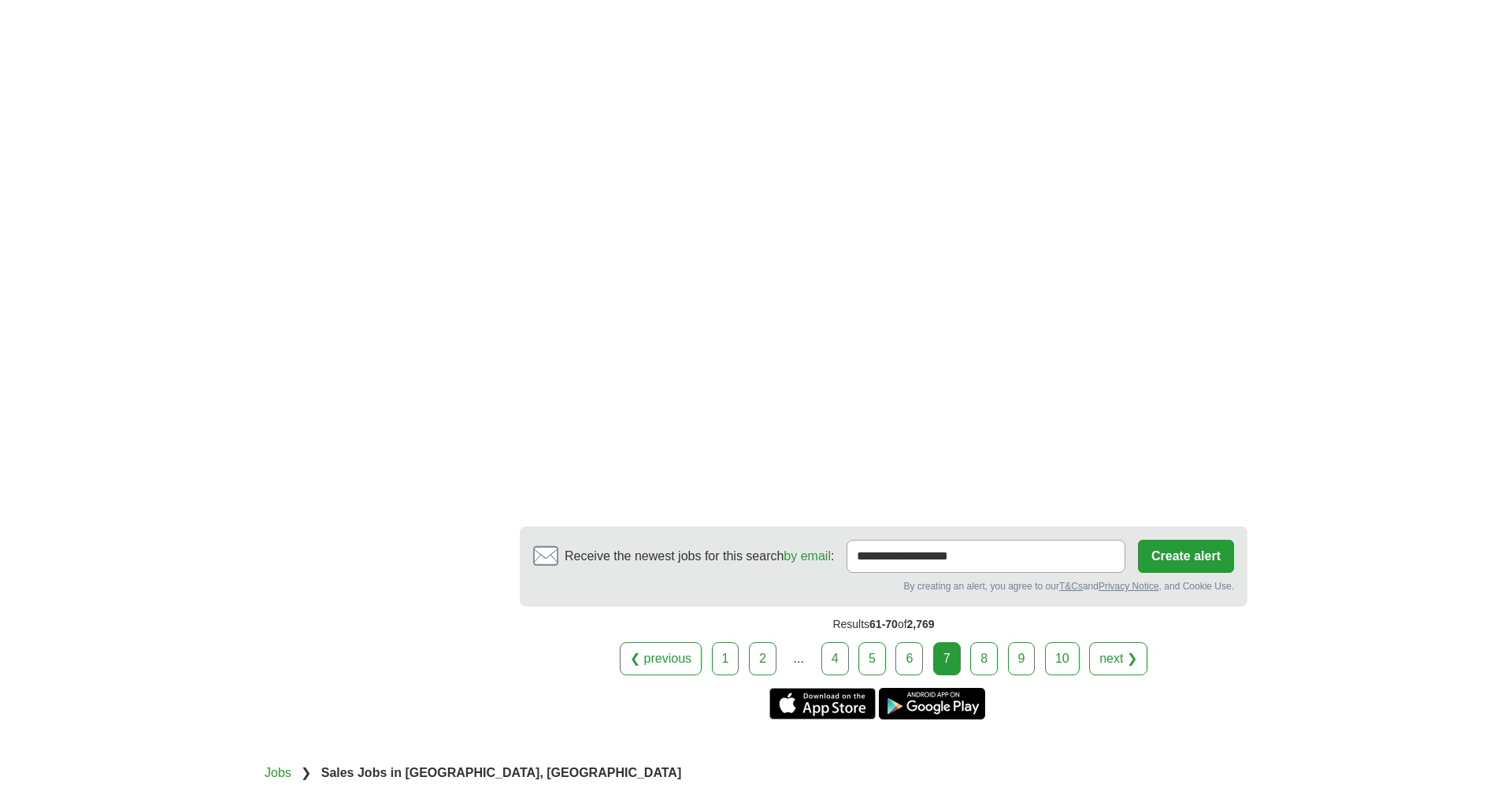
click at [978, 642] on link "8" at bounding box center [983, 658] width 27 height 33
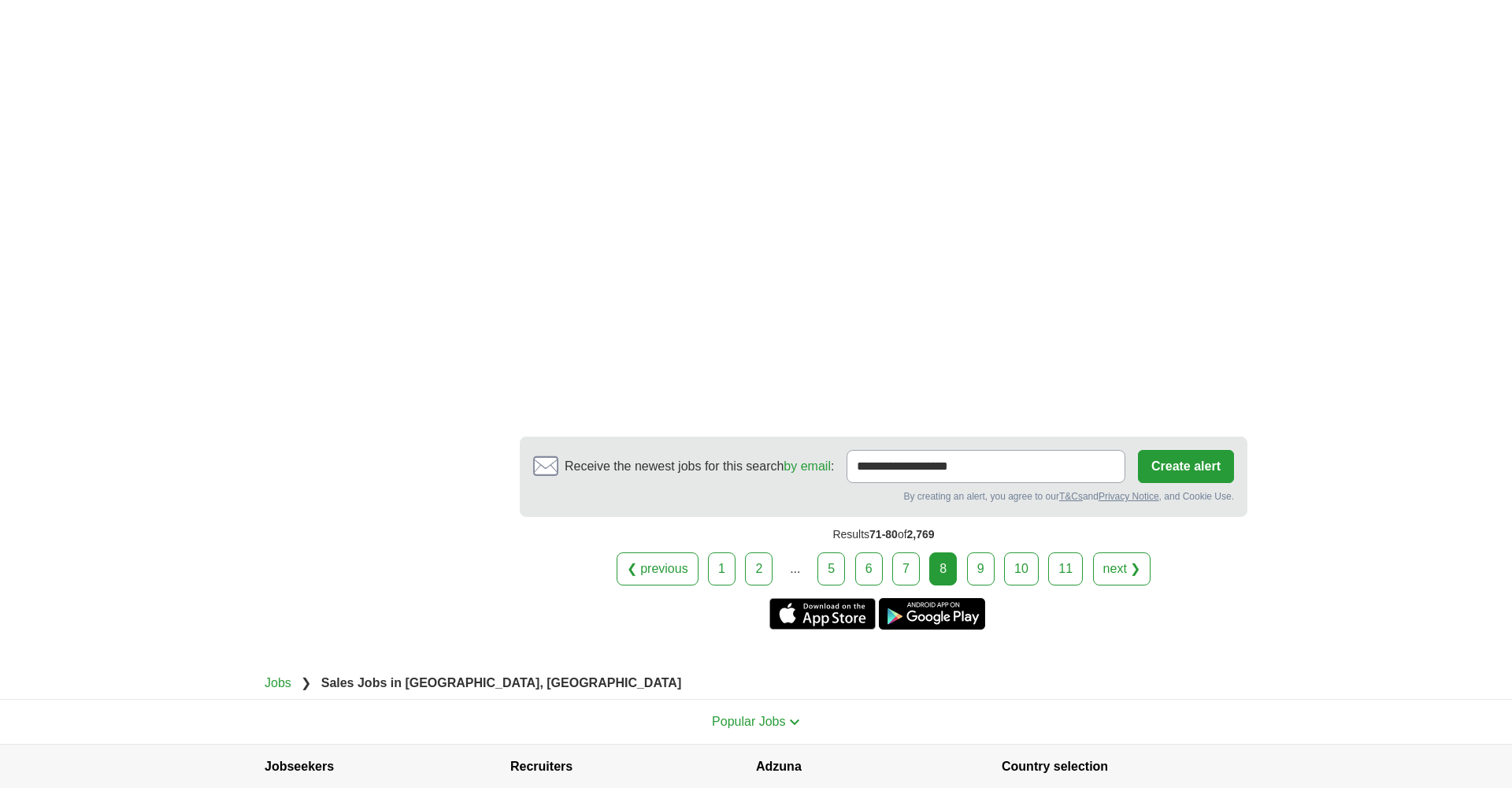
scroll to position [2504, 0]
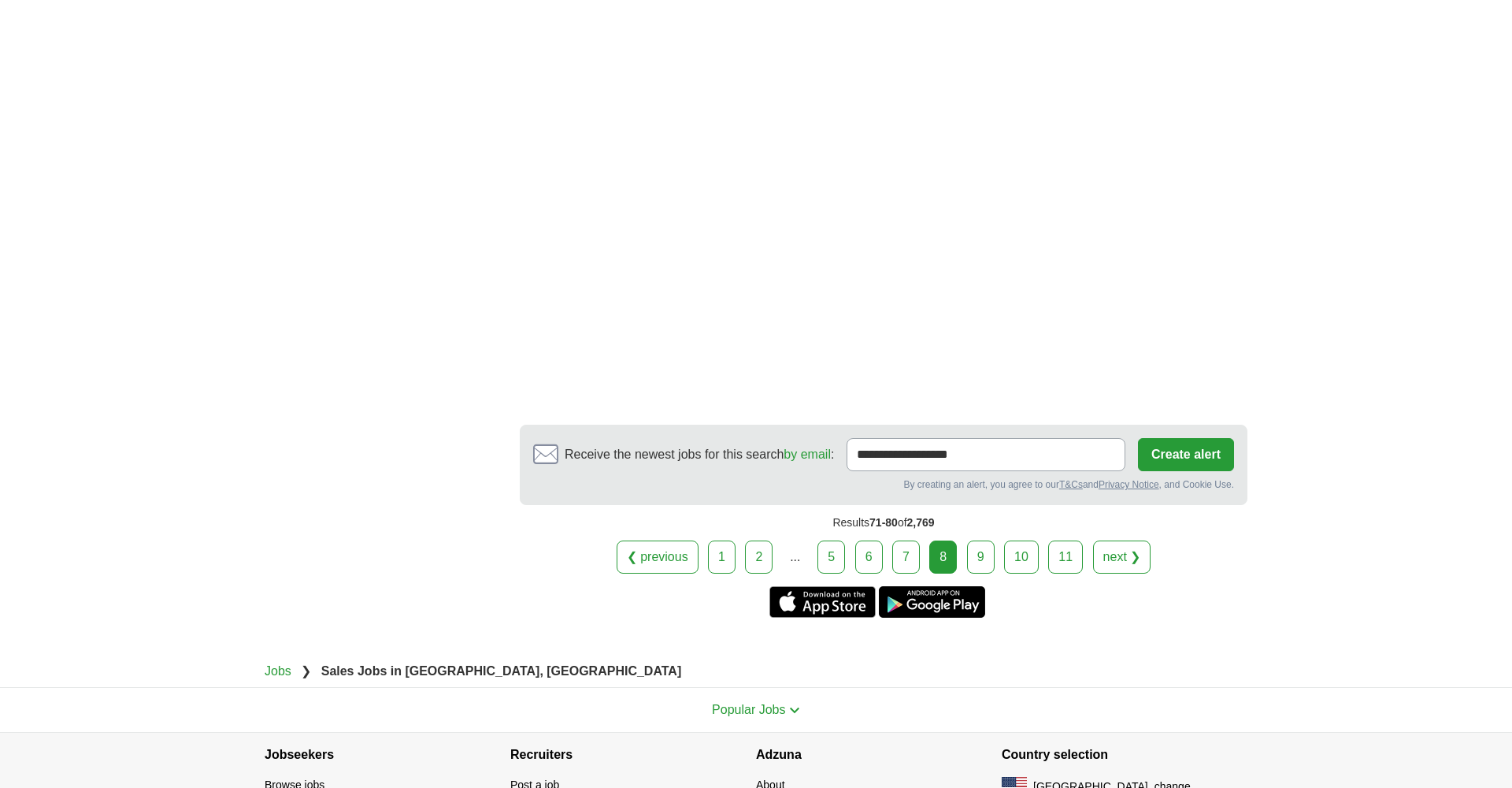
click at [977, 564] on link "9" at bounding box center [980, 557] width 27 height 33
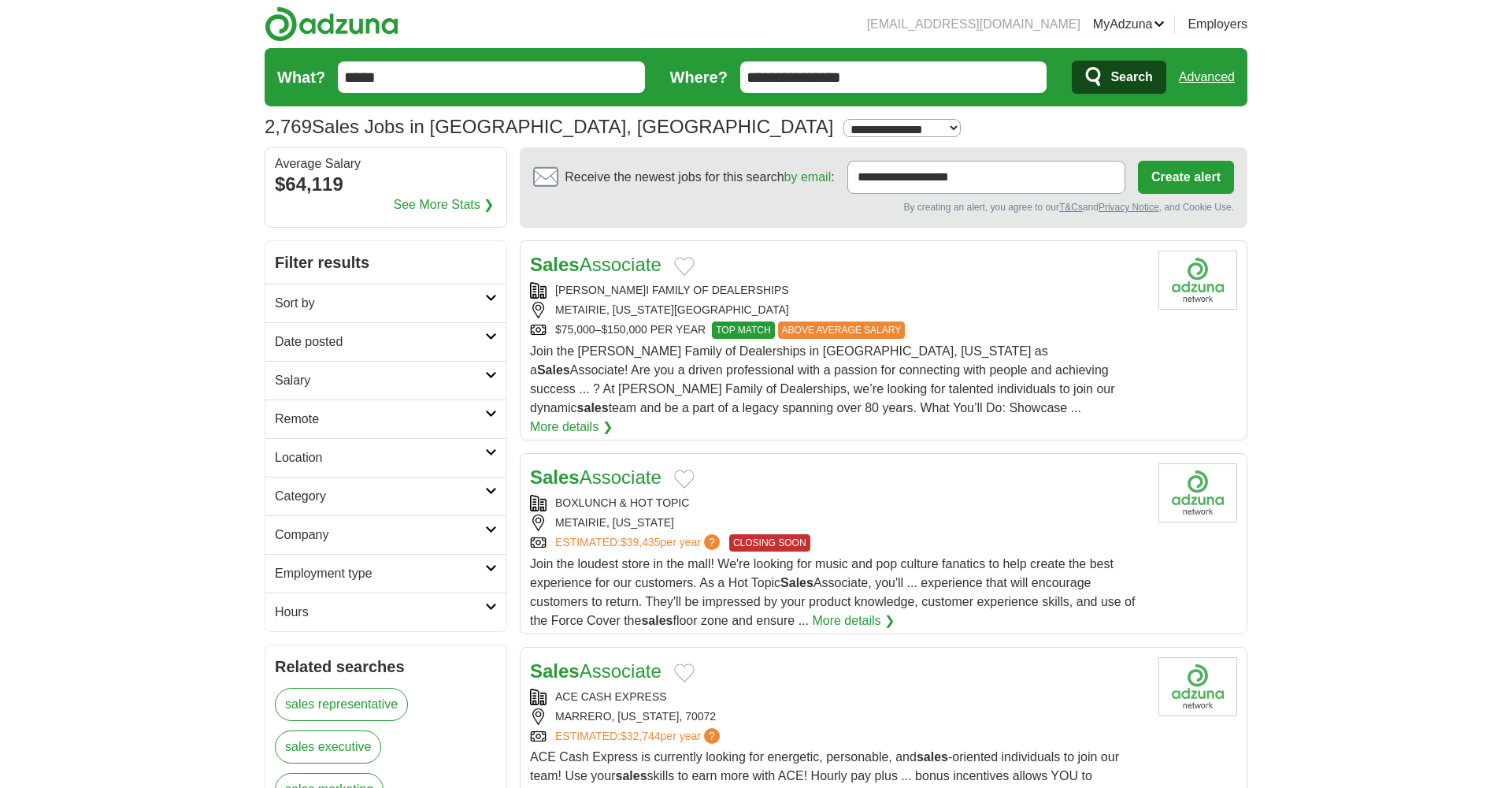
click at [613, 418] on link "More details ❯" at bounding box center [571, 427] width 82 height 19
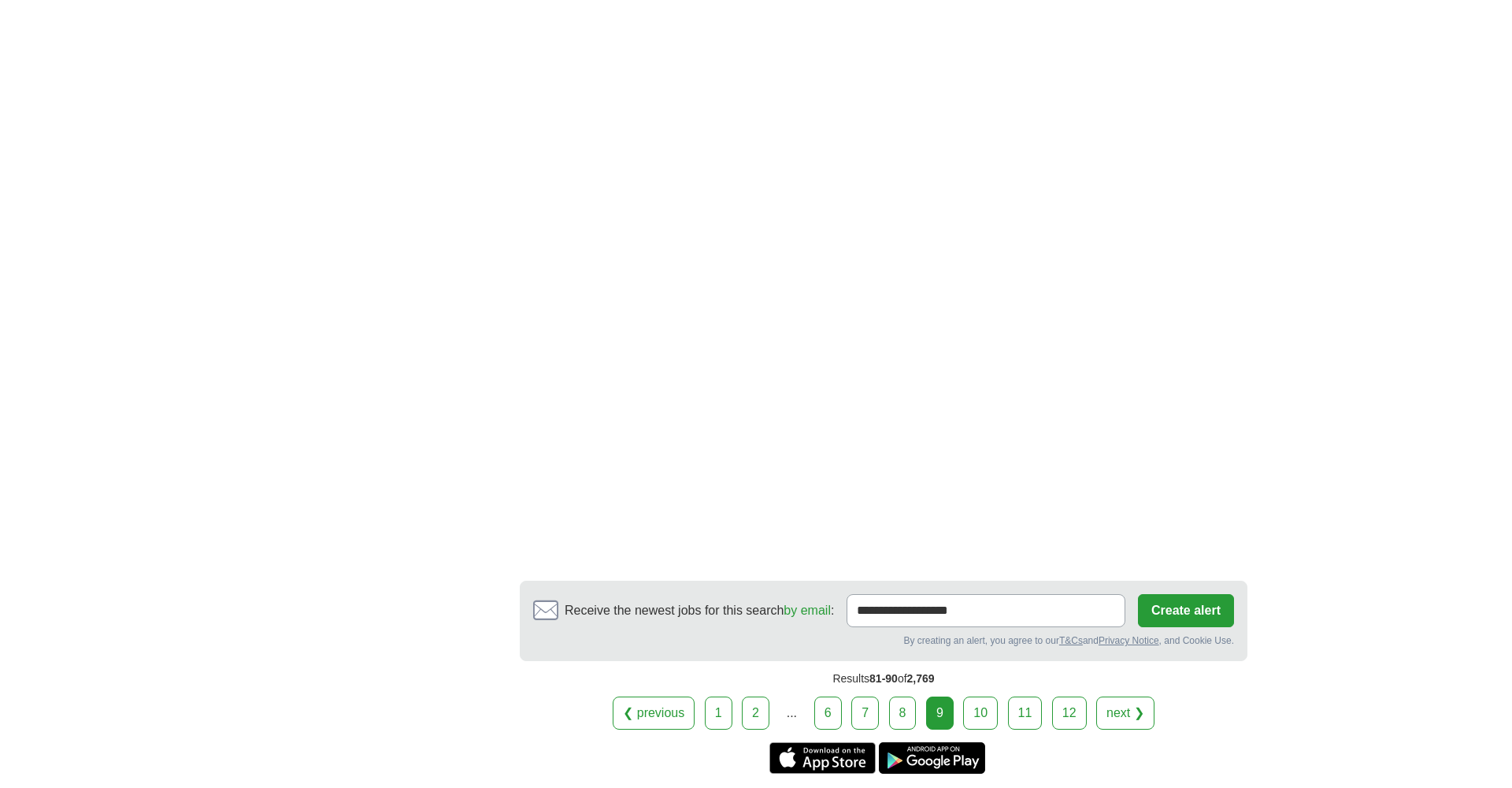
scroll to position [2565, 0]
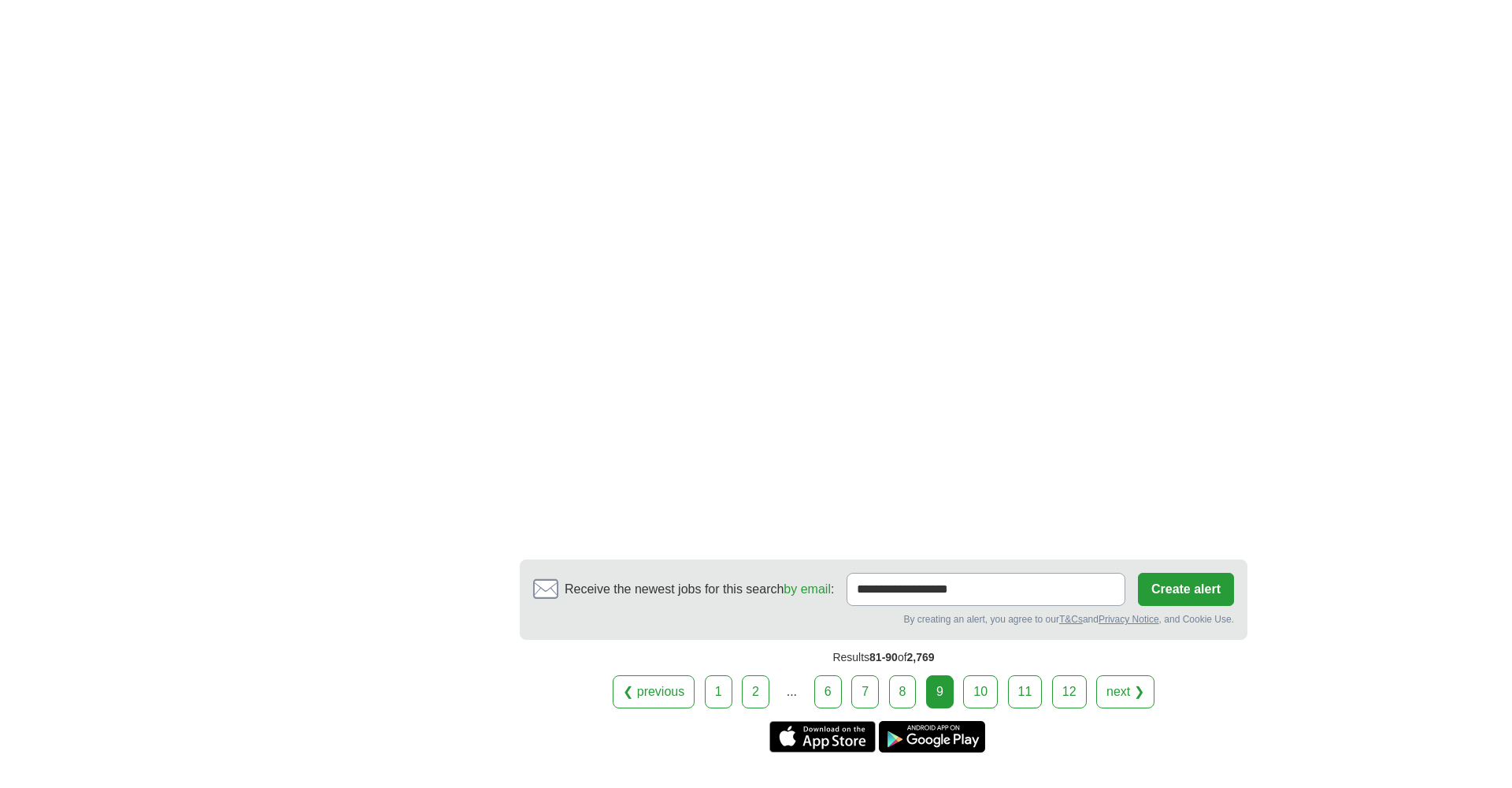
click at [976, 675] on link "10" at bounding box center [981, 691] width 35 height 33
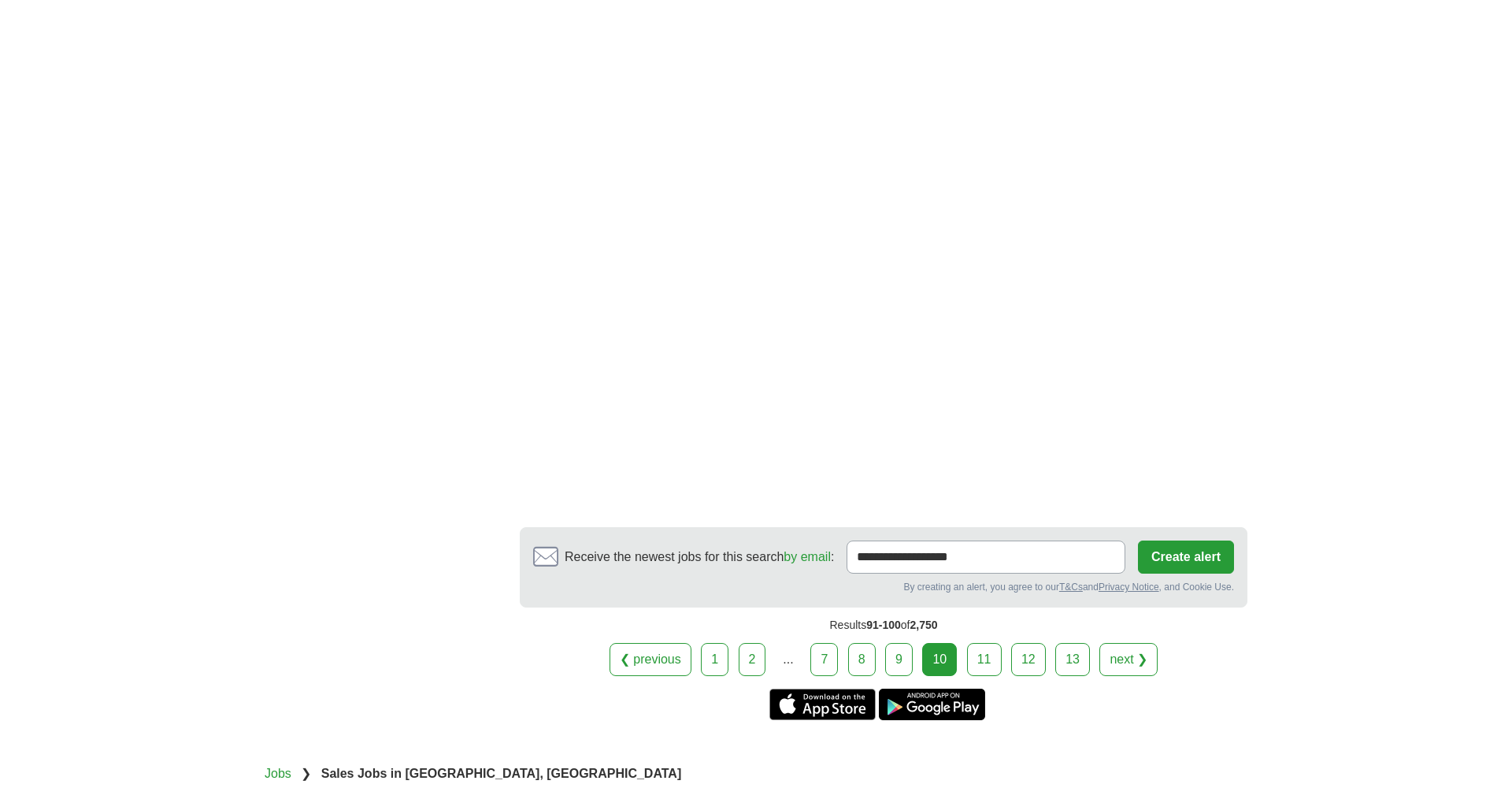
scroll to position [2652, 0]
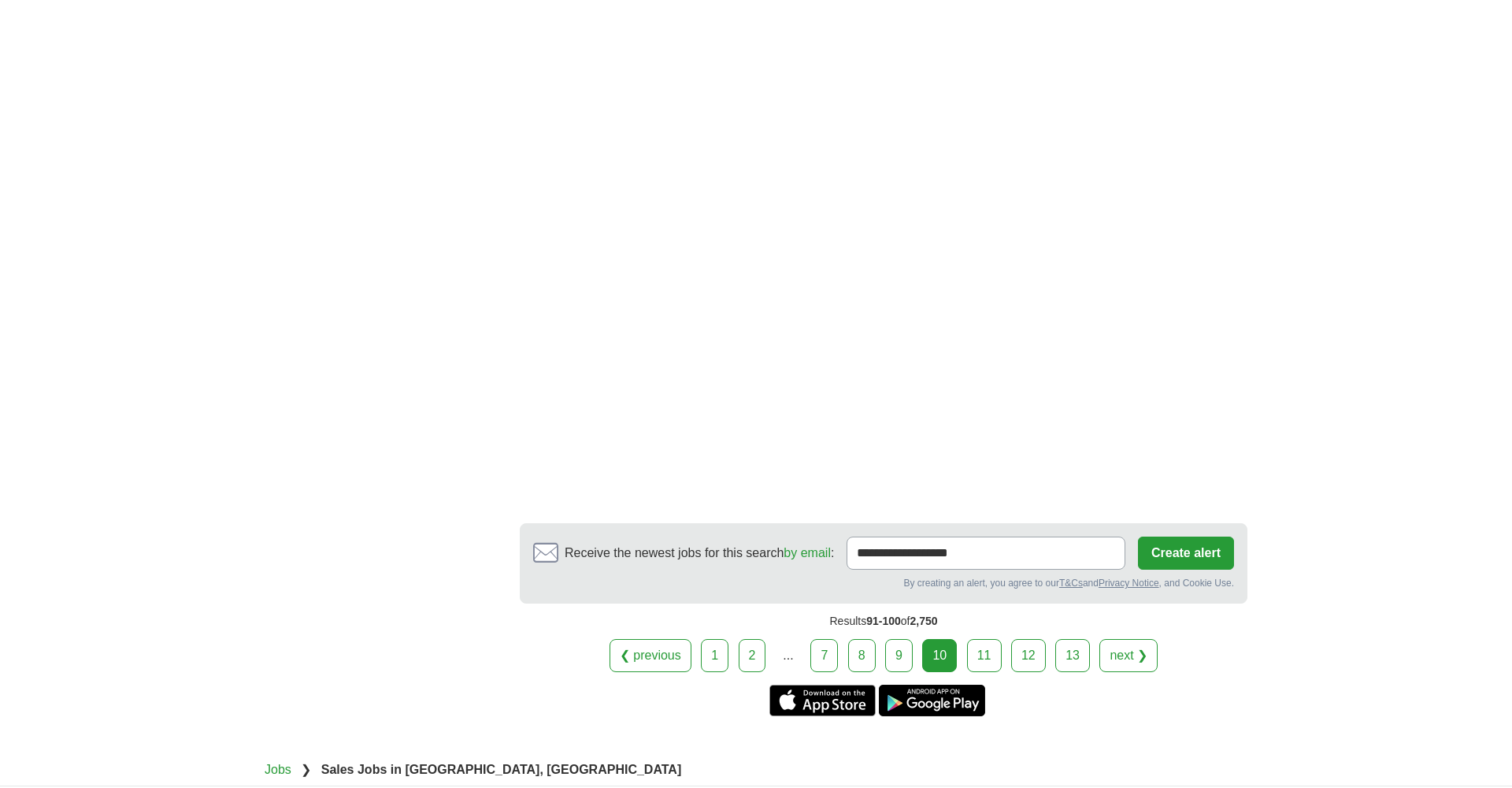
click at [986, 662] on link "11" at bounding box center [984, 655] width 35 height 33
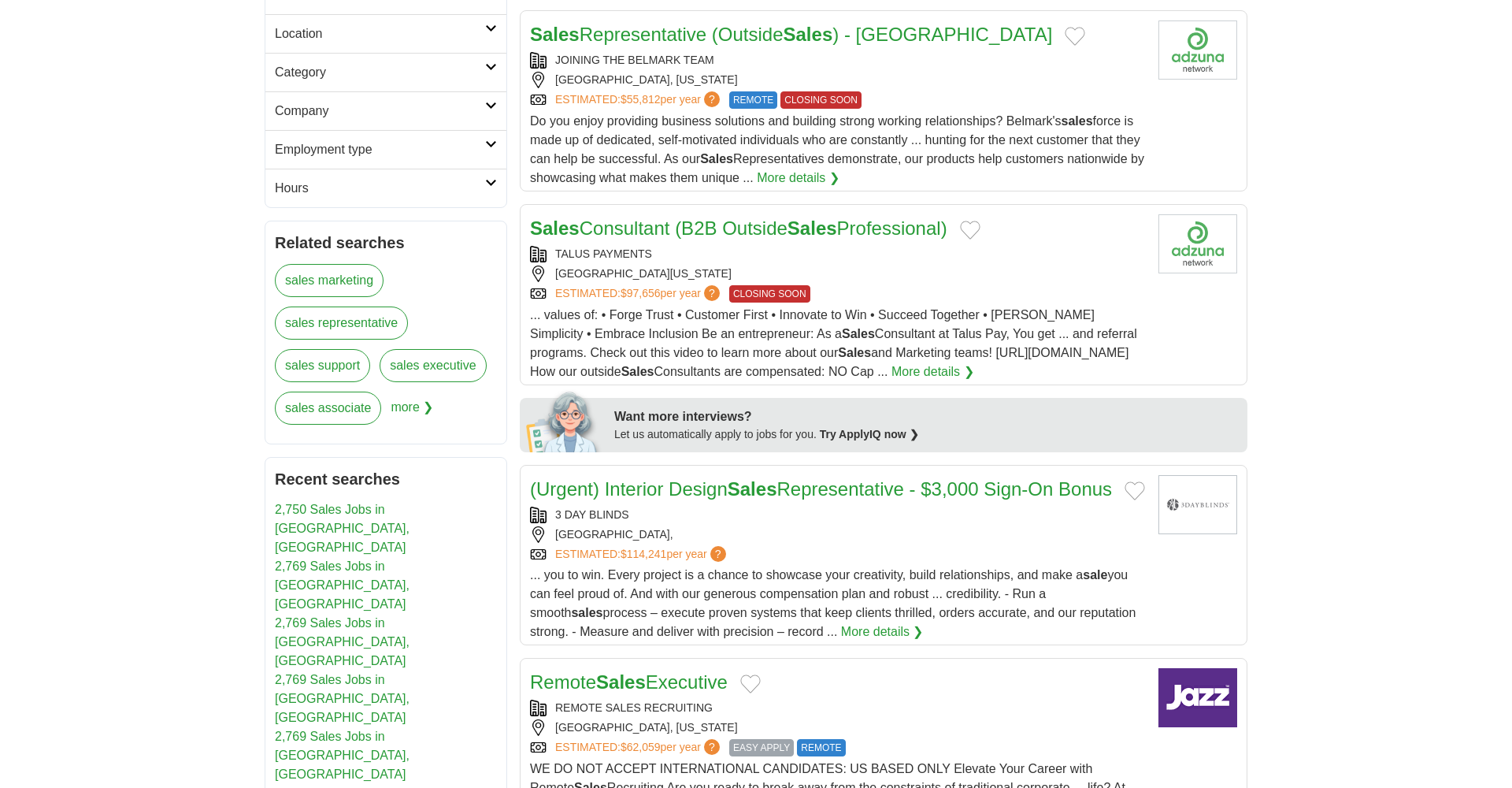
scroll to position [426, 0]
click at [851, 639] on link "More details ❯" at bounding box center [883, 630] width 82 height 19
click at [841, 639] on link "More details ❯" at bounding box center [883, 630] width 82 height 19
click at [874, 493] on link "(Urgent) Interior Design Sales Representative - $3,000 Sign-On Bonus" at bounding box center [820, 488] width 582 height 21
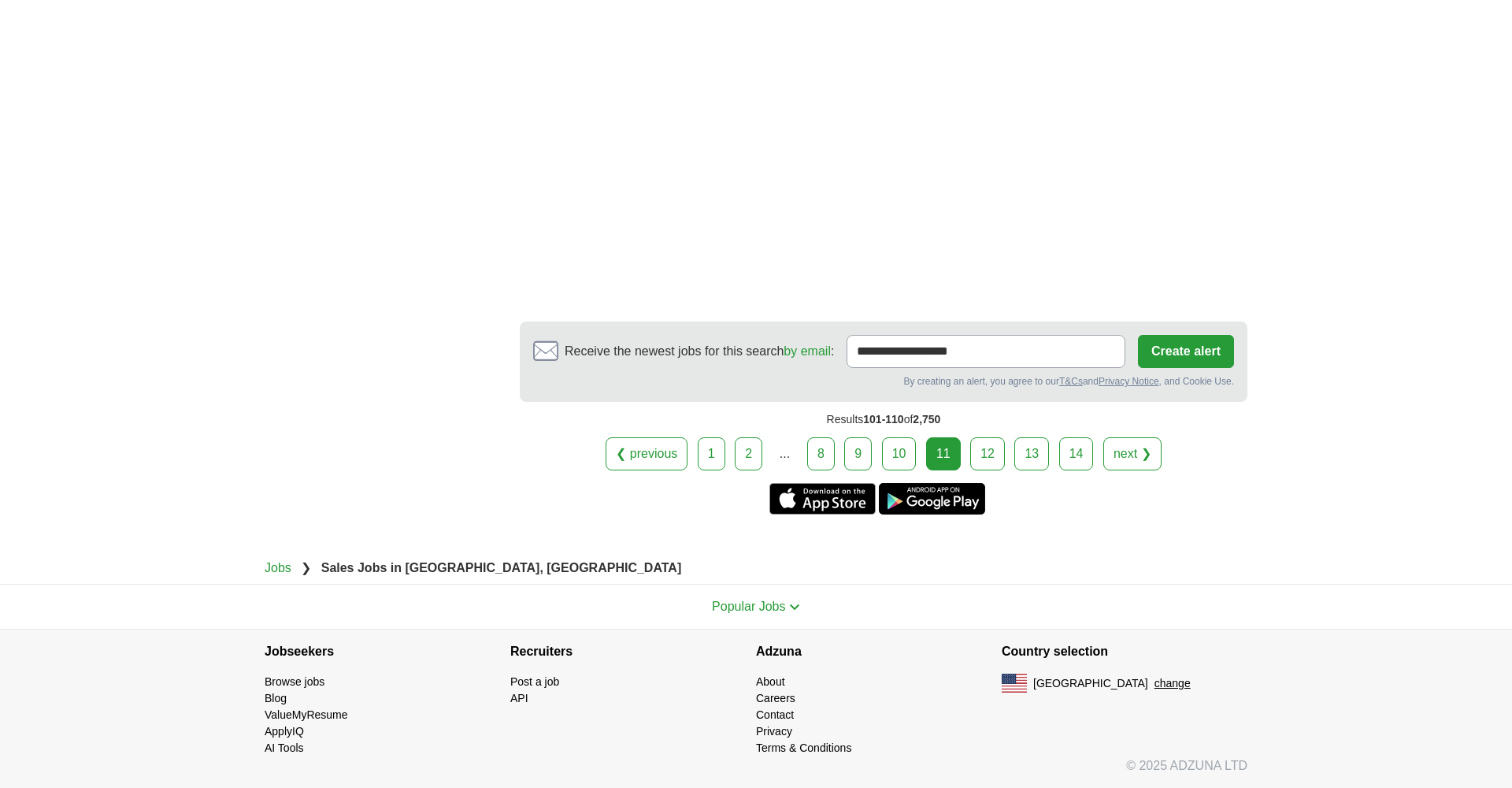
scroll to position [2835, 0]
click at [987, 459] on link "12" at bounding box center [987, 454] width 35 height 33
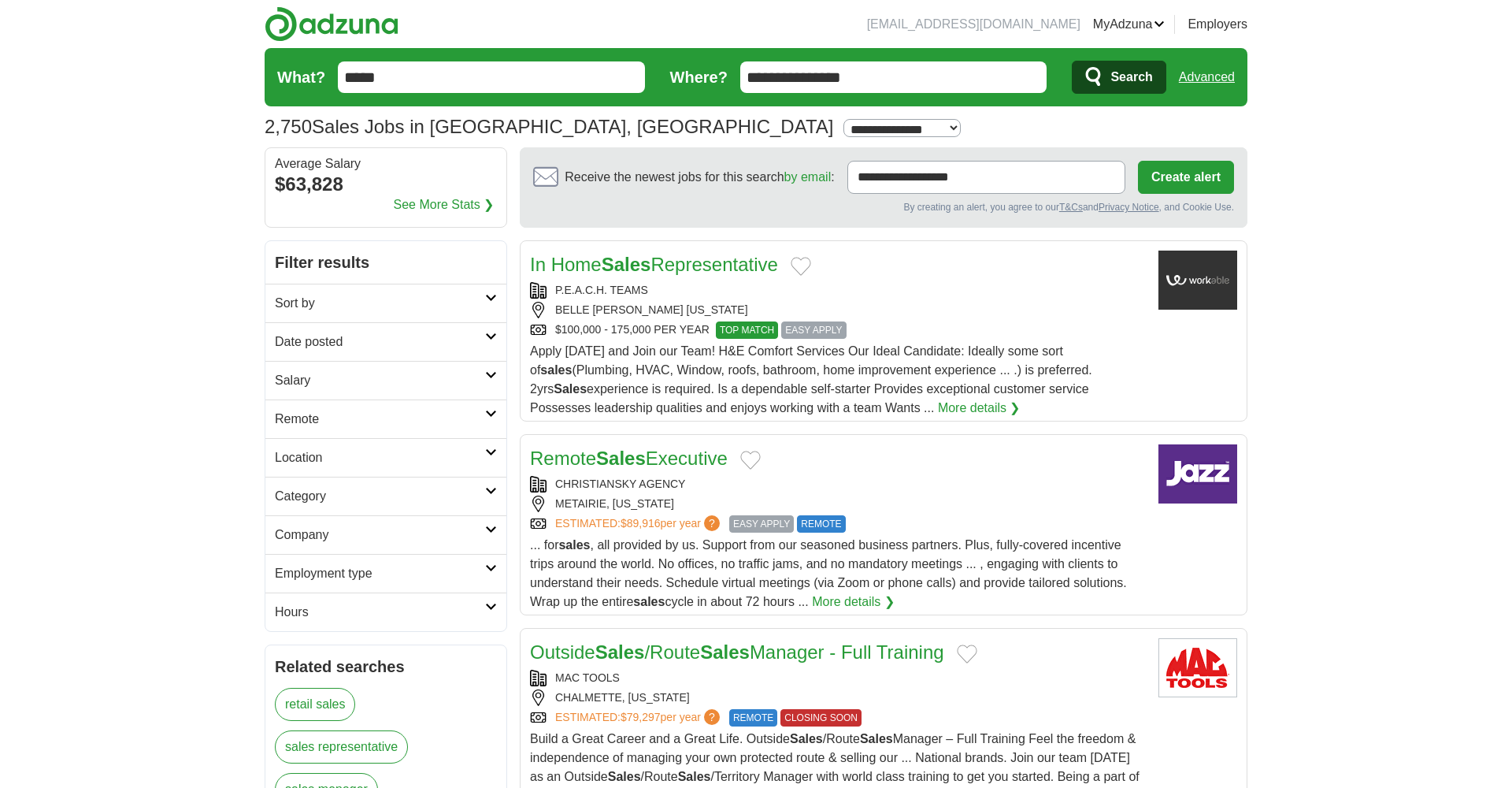
click at [938, 406] on link "More details ❯" at bounding box center [979, 408] width 82 height 19
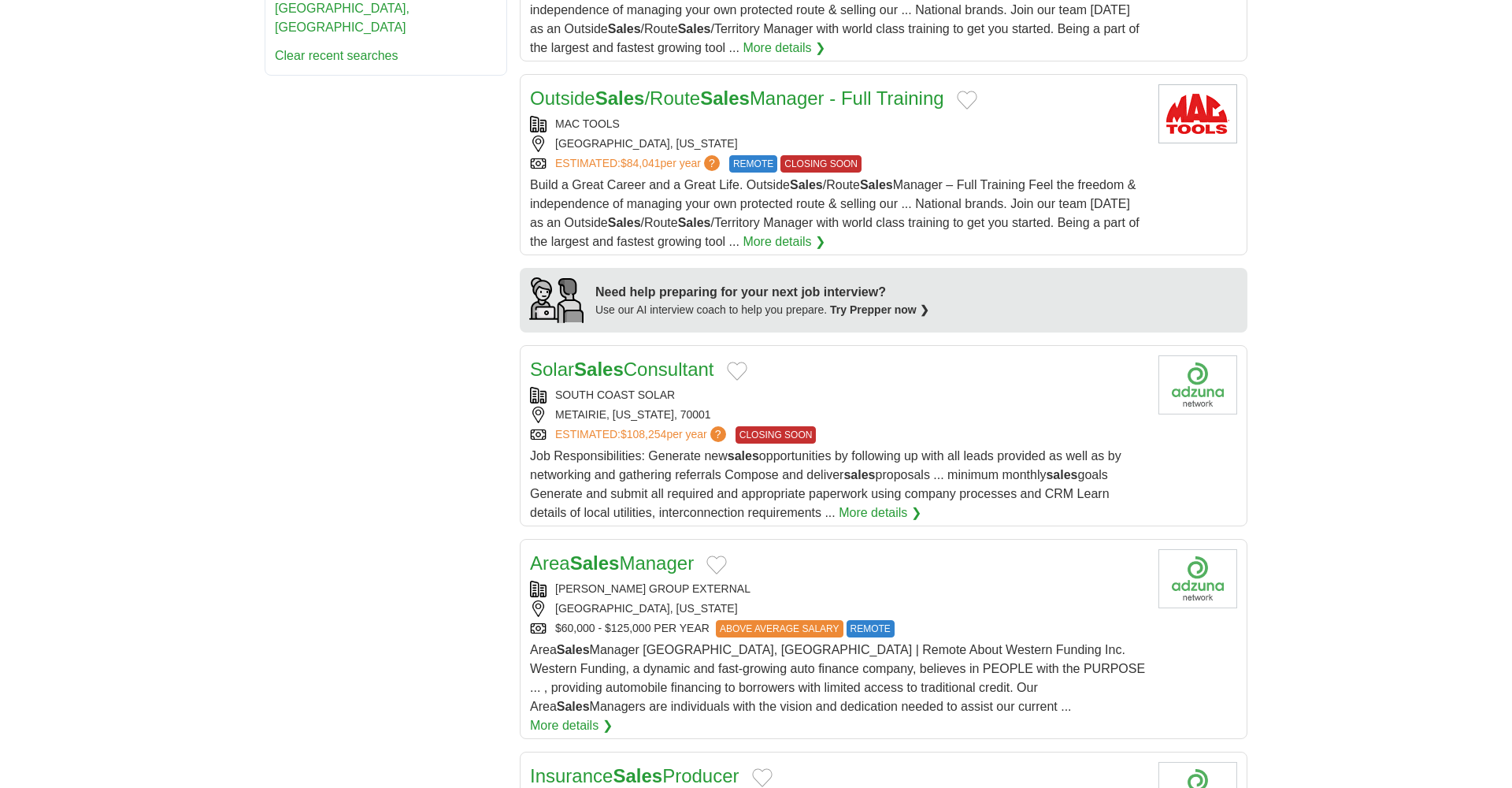
scroll to position [1203, 0]
click at [613, 715] on link "More details ❯" at bounding box center [571, 724] width 82 height 19
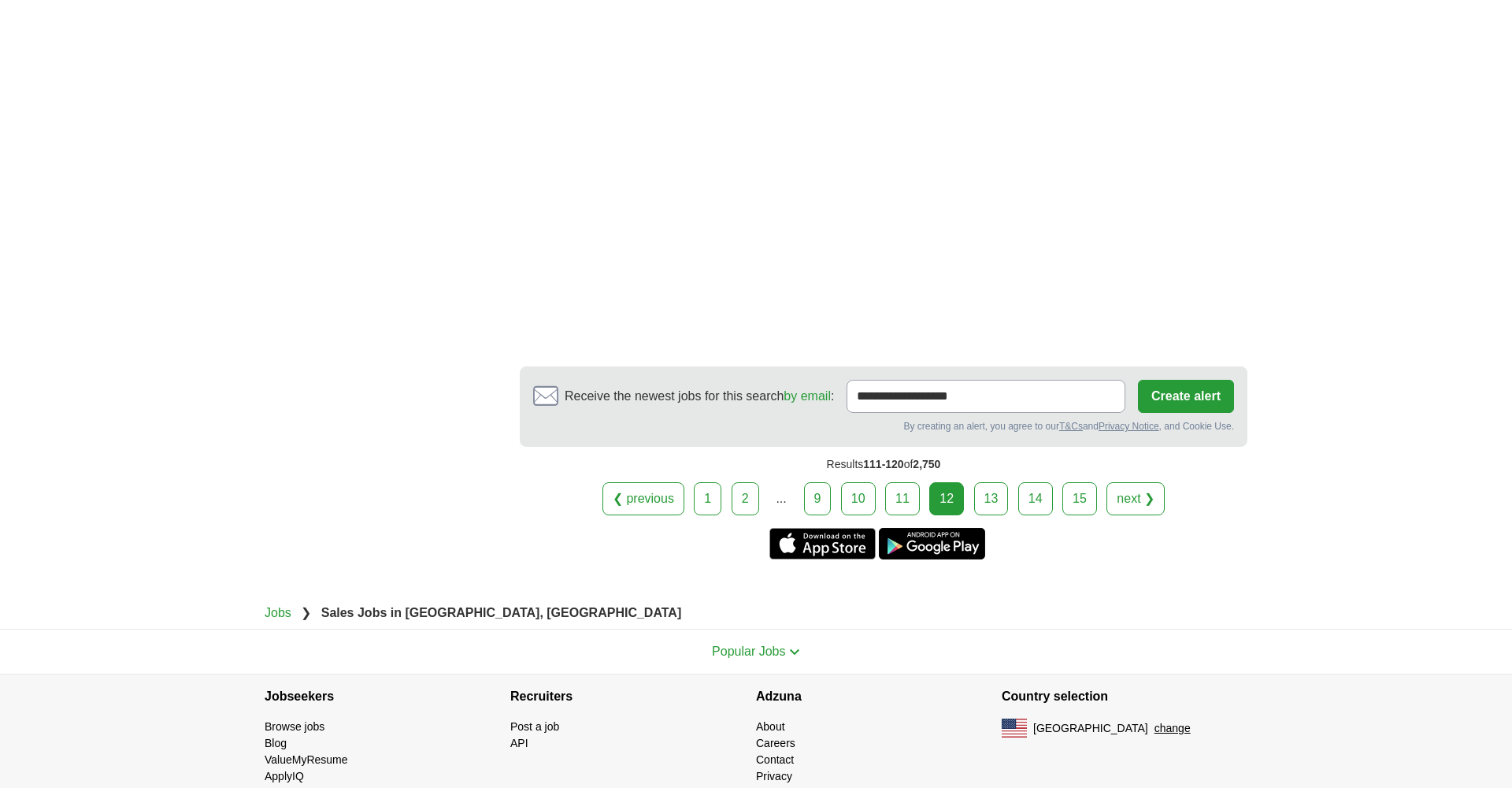
scroll to position [2784, 0]
click at [992, 485] on link "13" at bounding box center [992, 498] width 35 height 33
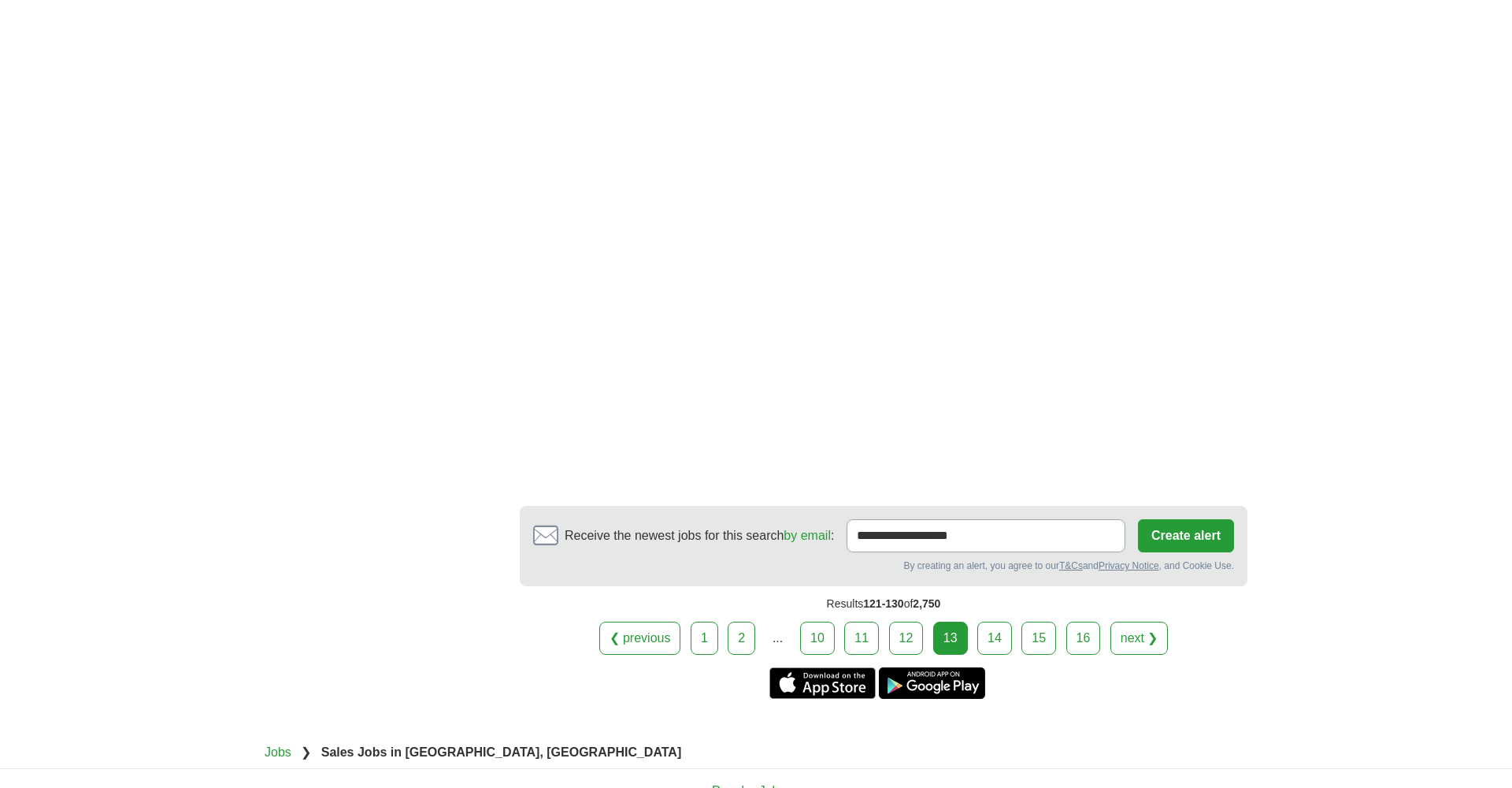
scroll to position [2574, 0]
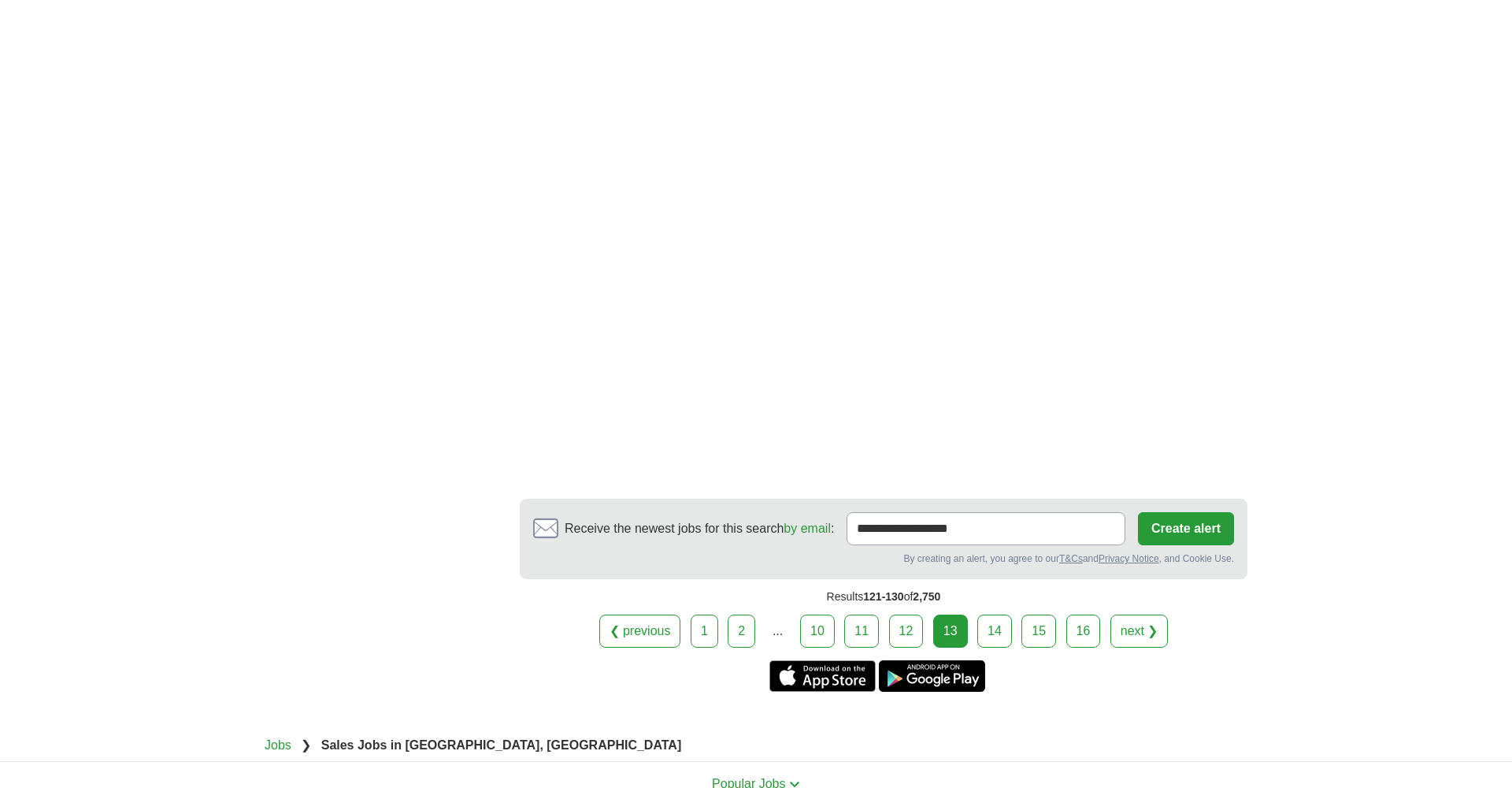
click at [994, 635] on link "14" at bounding box center [995, 631] width 35 height 33
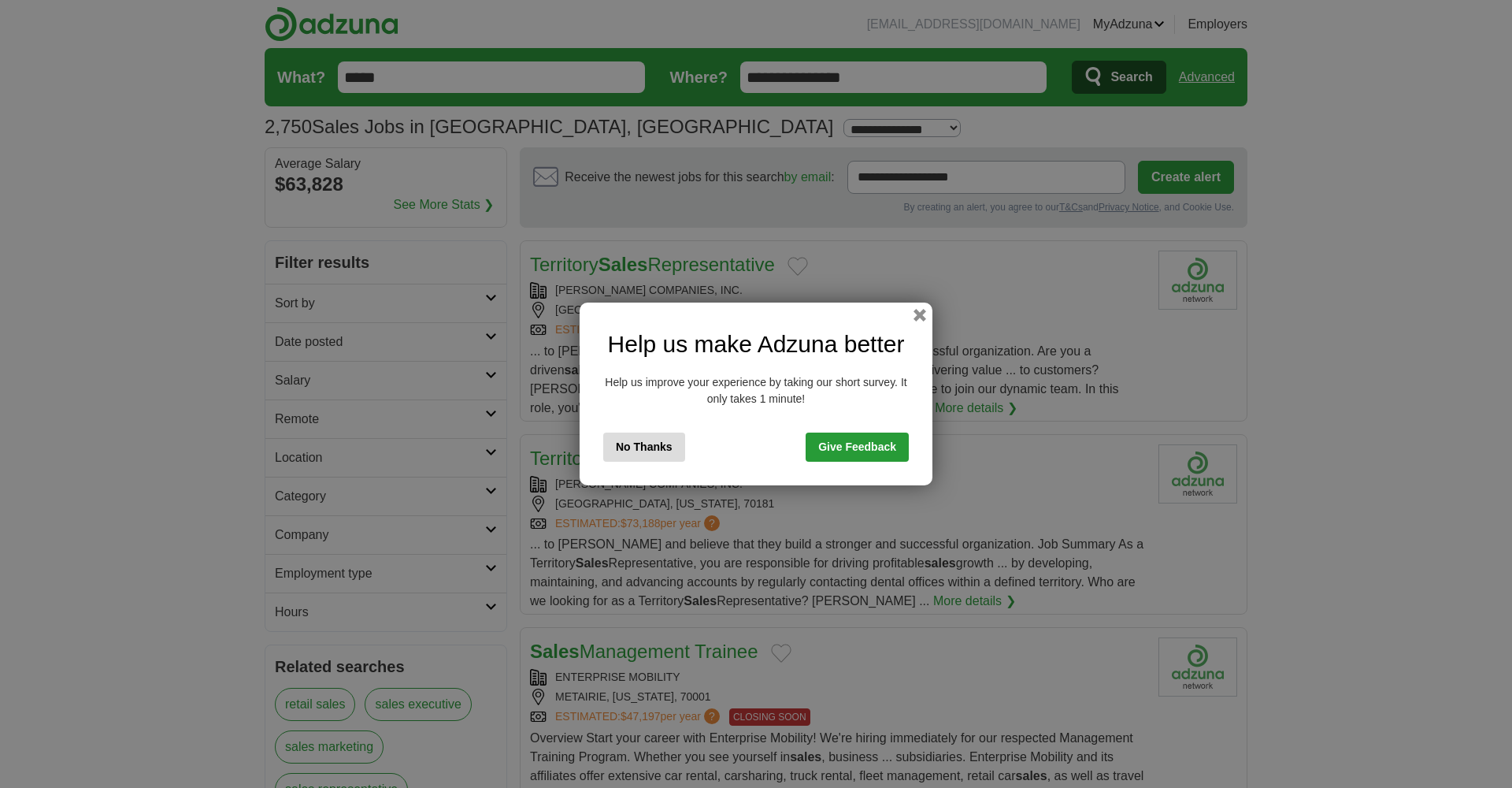
click at [658, 444] on button "No Thanks" at bounding box center [643, 446] width 82 height 29
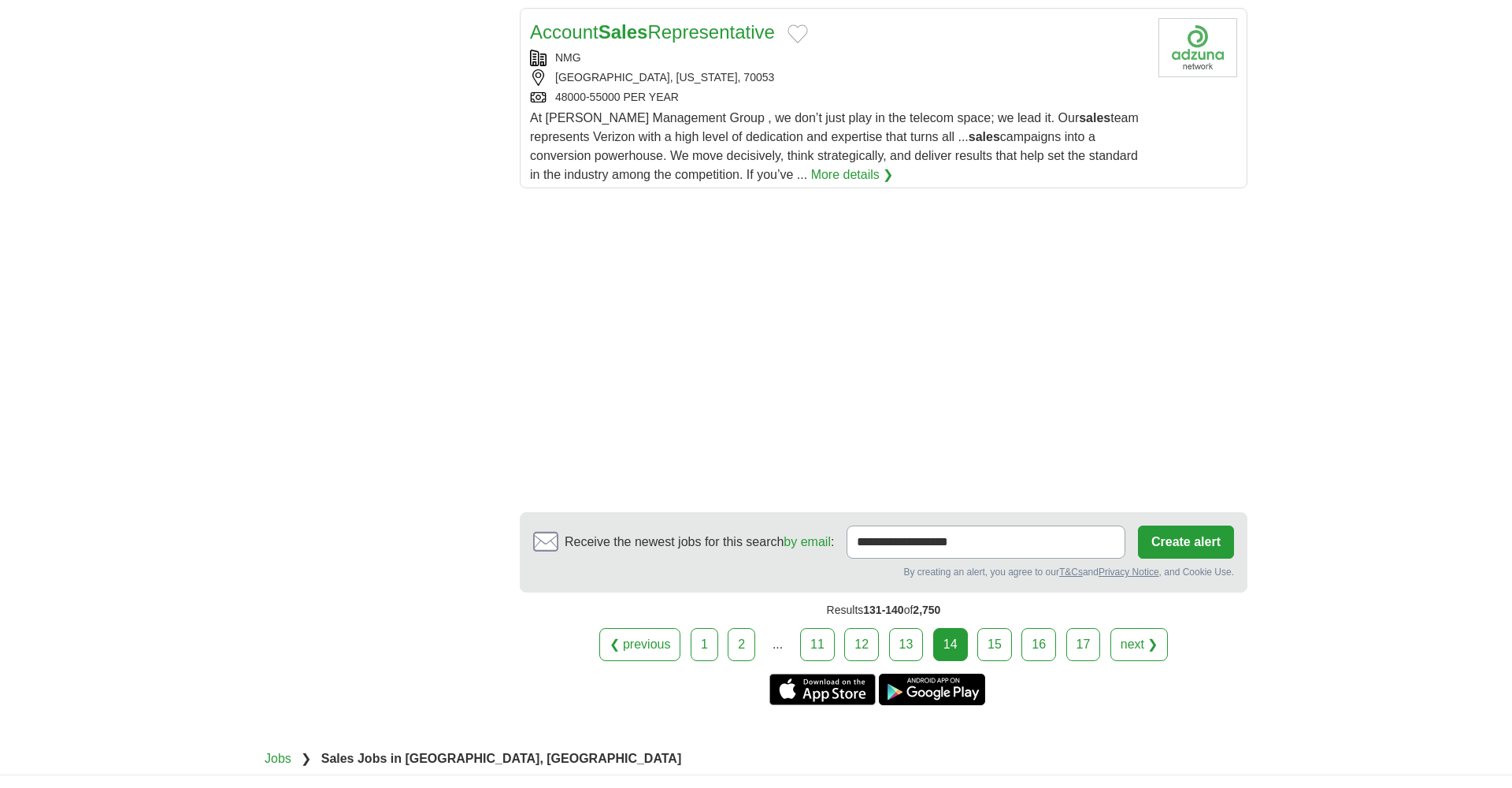
scroll to position [2121, 0]
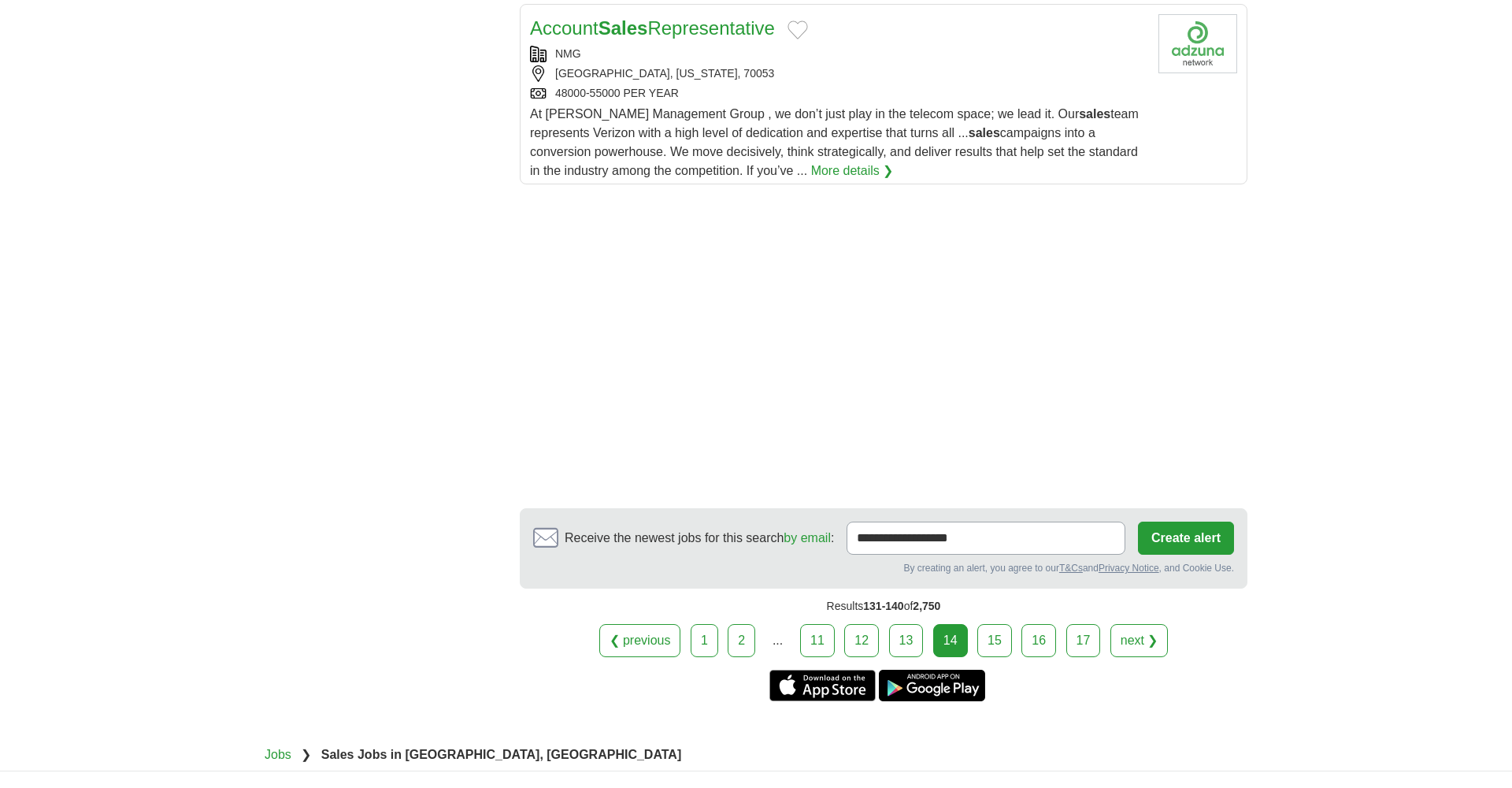
click at [1000, 647] on link "15" at bounding box center [995, 640] width 35 height 33
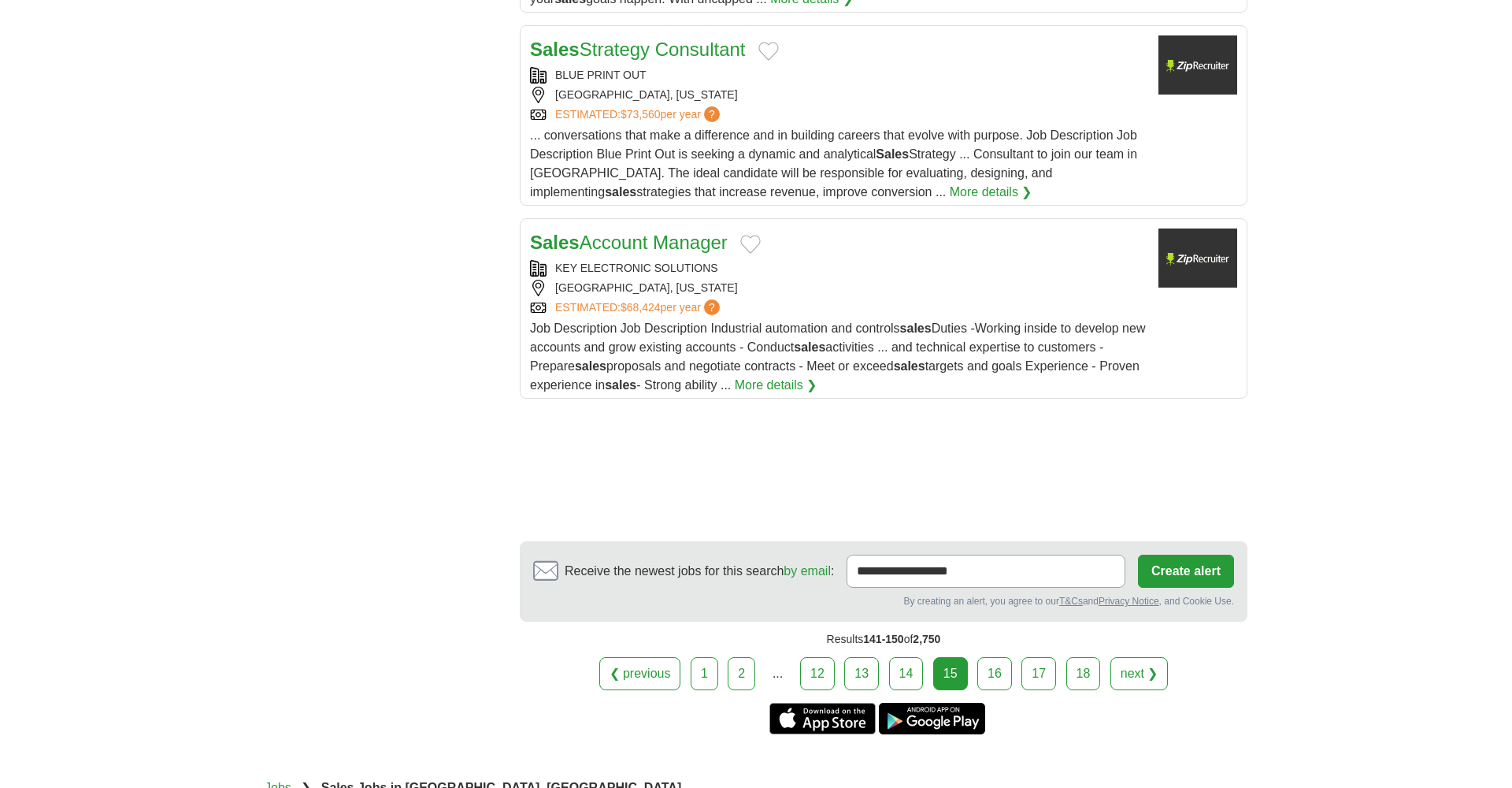
scroll to position [1908, 0]
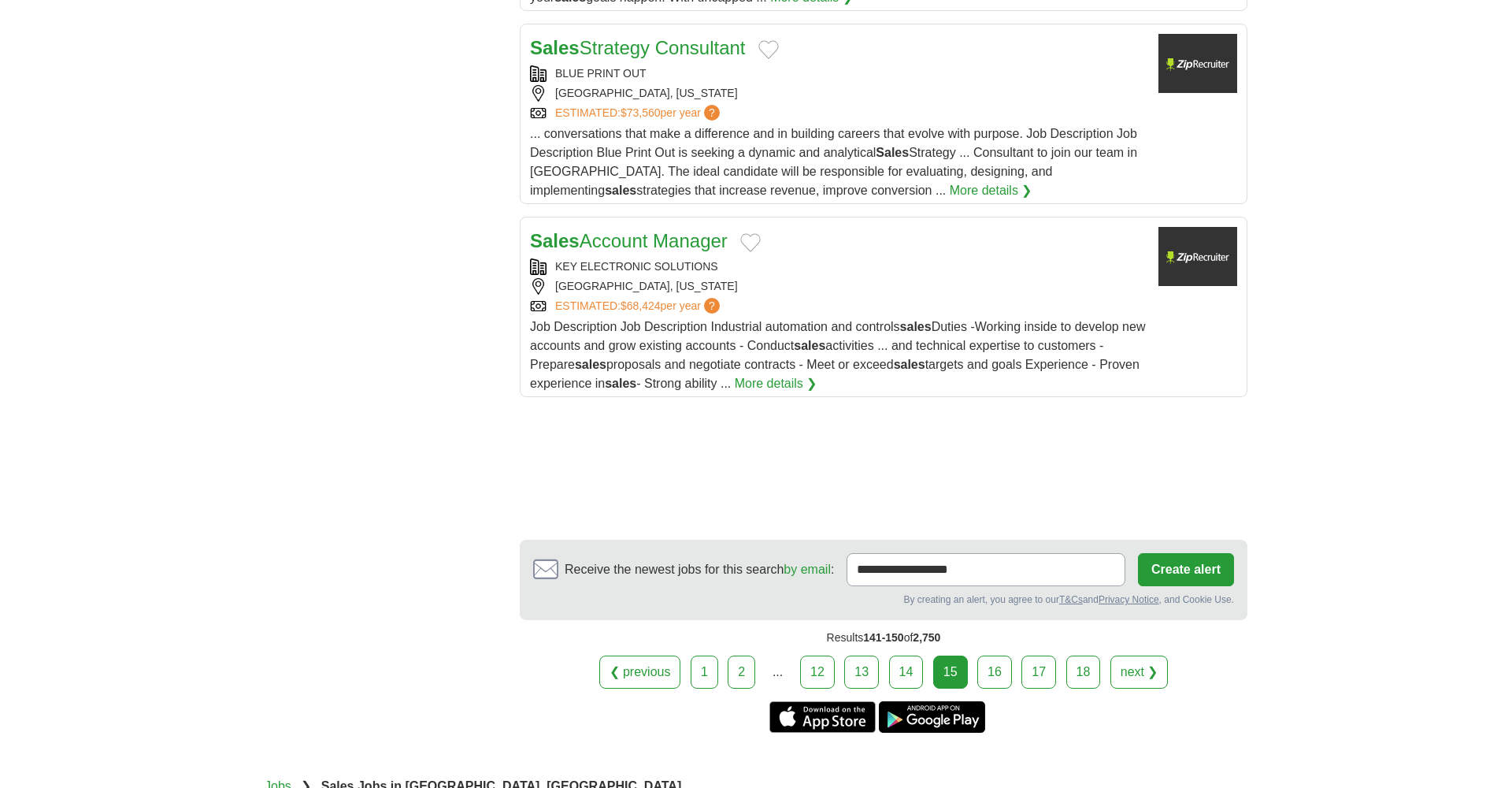
click at [999, 676] on link "16" at bounding box center [995, 672] width 35 height 33
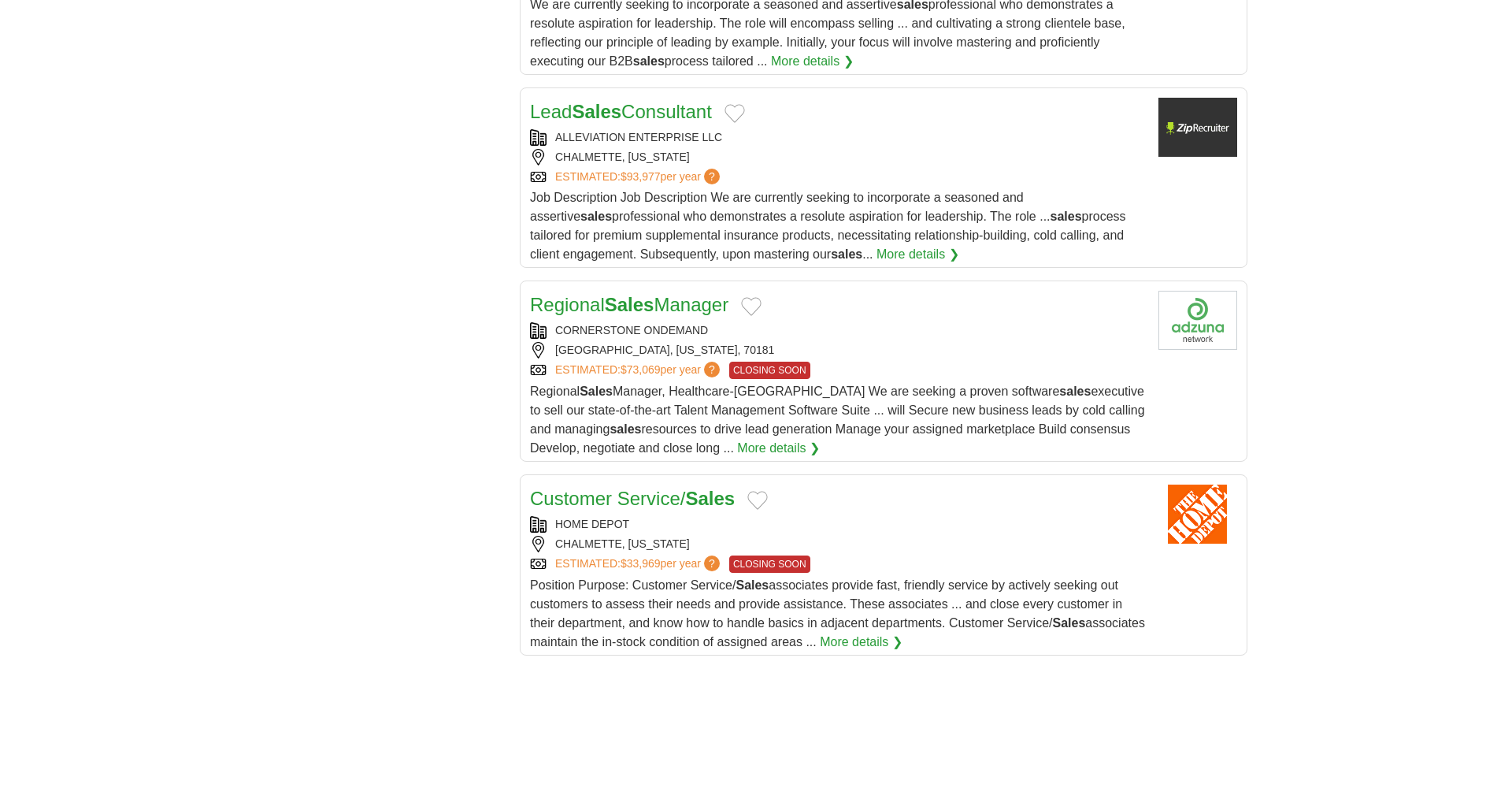
scroll to position [1651, 0]
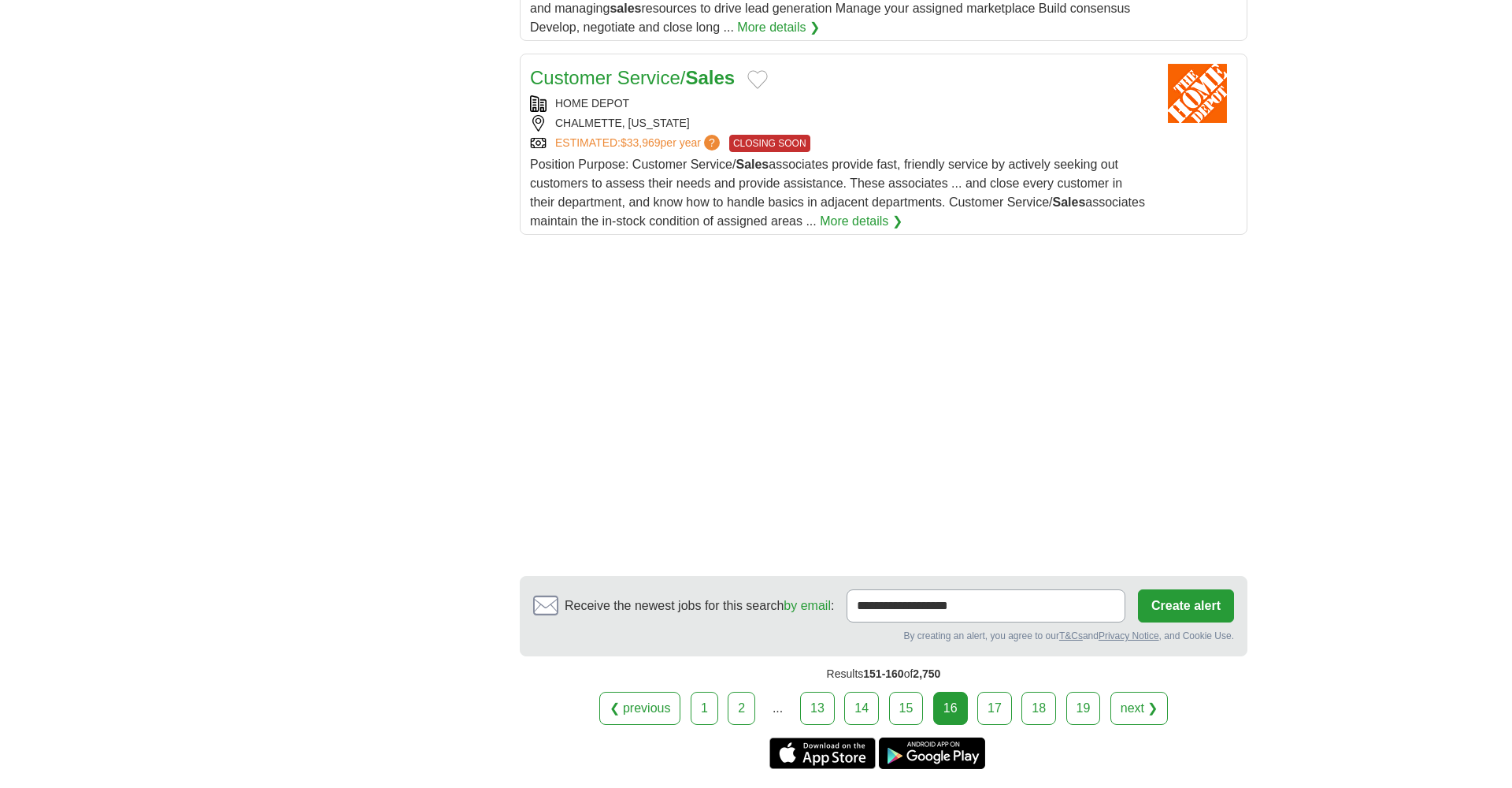
scroll to position [2079, 0]
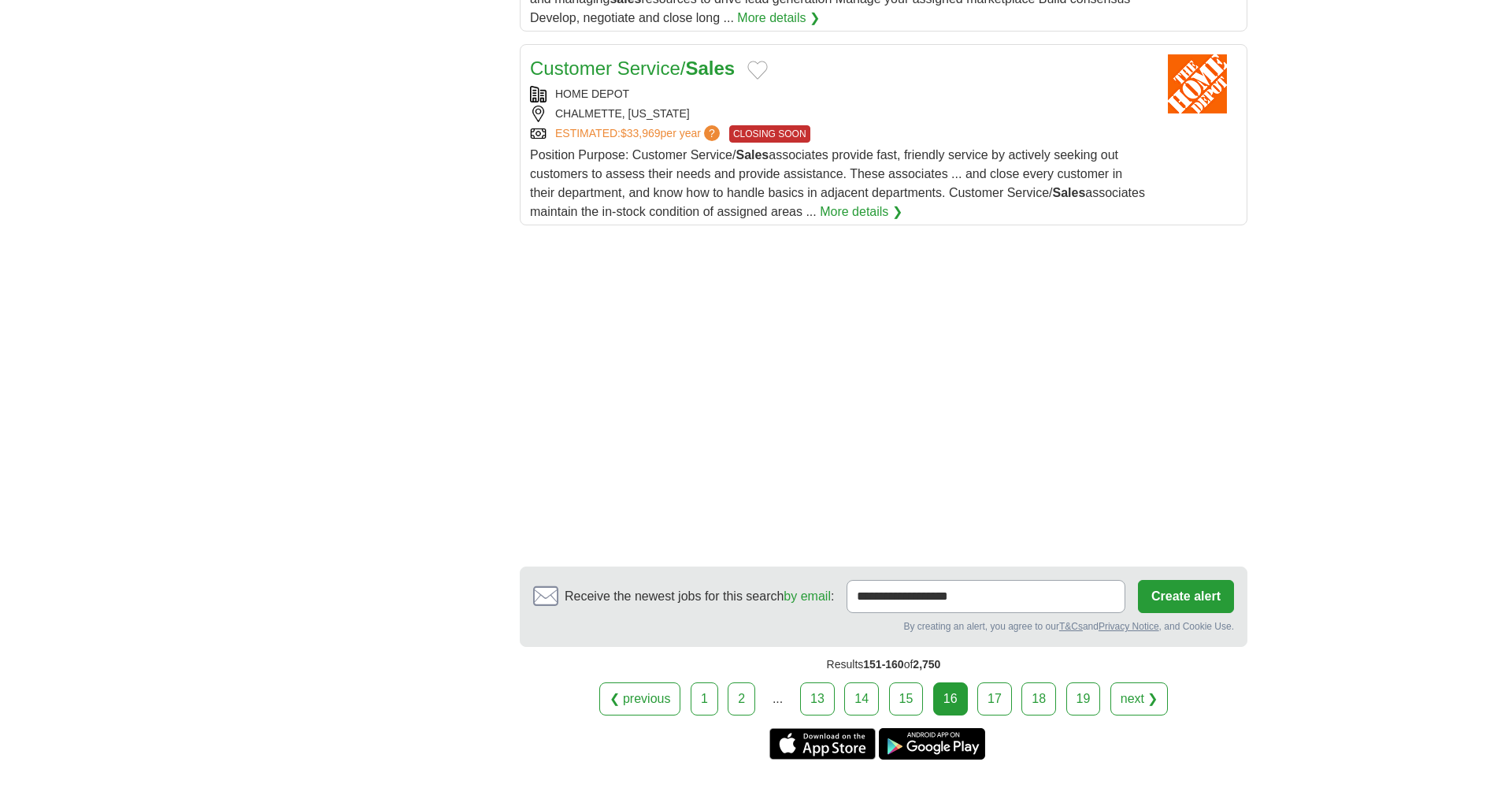
click at [989, 696] on link "17" at bounding box center [995, 699] width 35 height 33
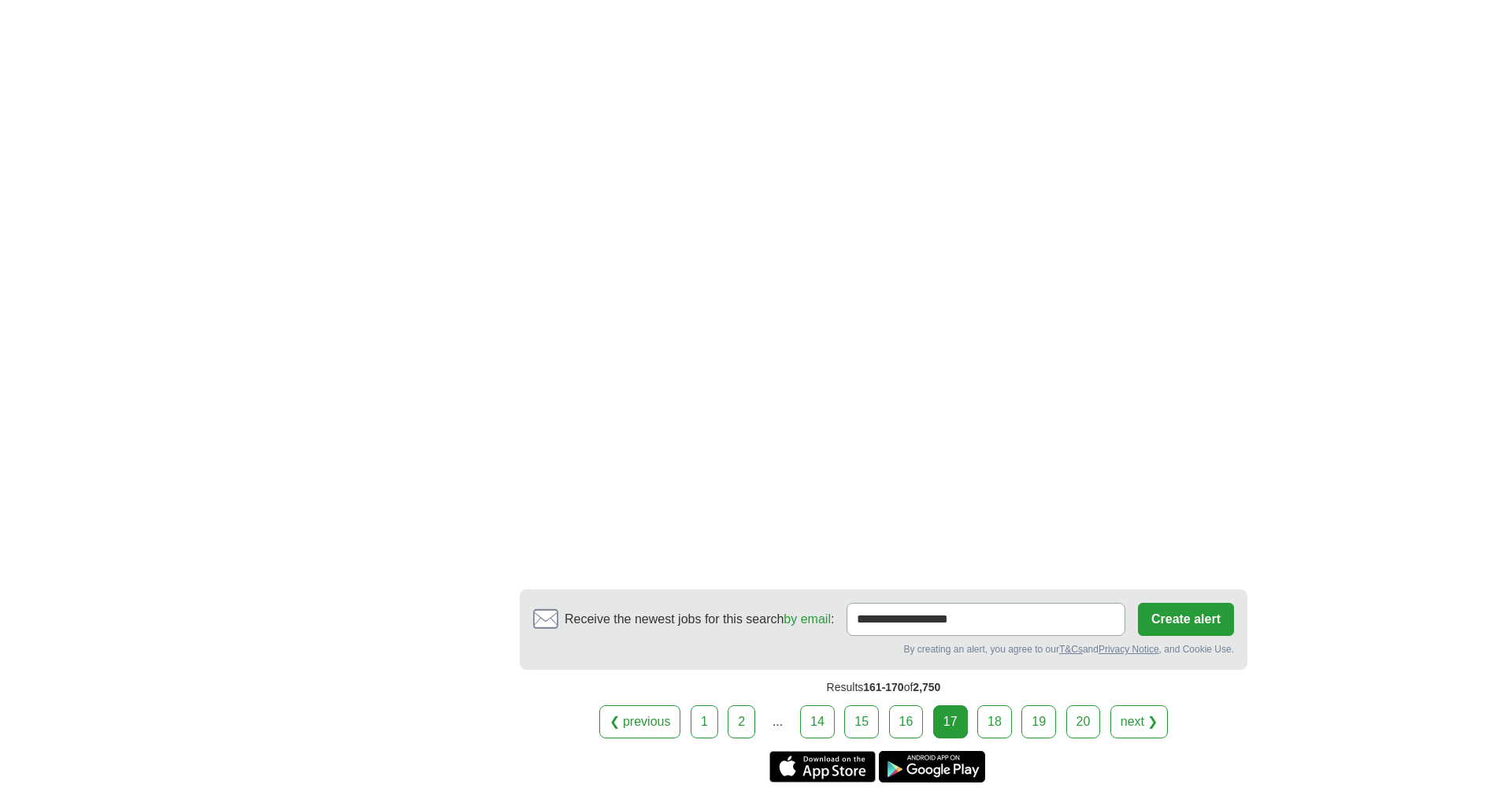
scroll to position [2454, 0]
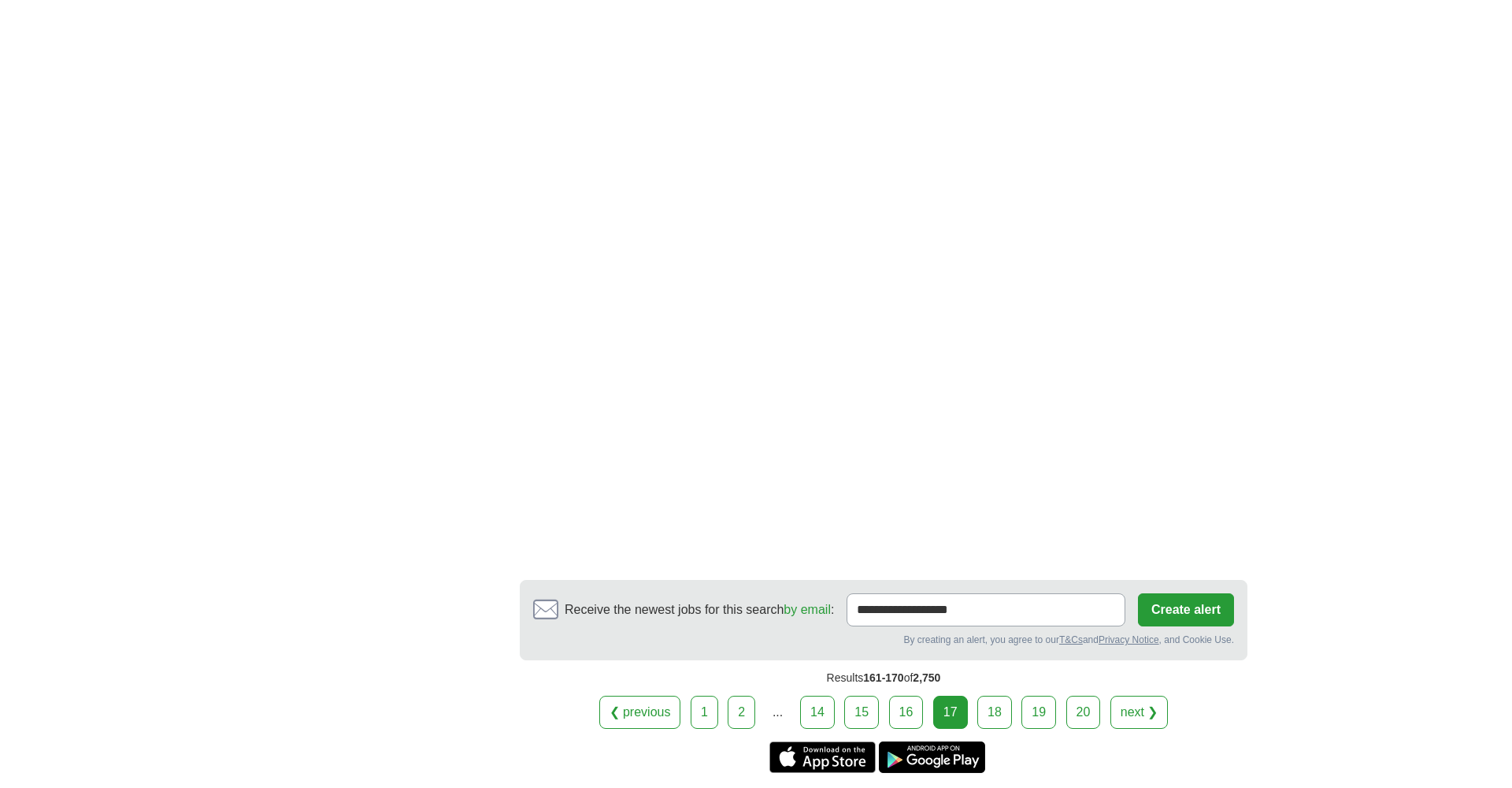
click at [989, 716] on link "18" at bounding box center [995, 712] width 35 height 33
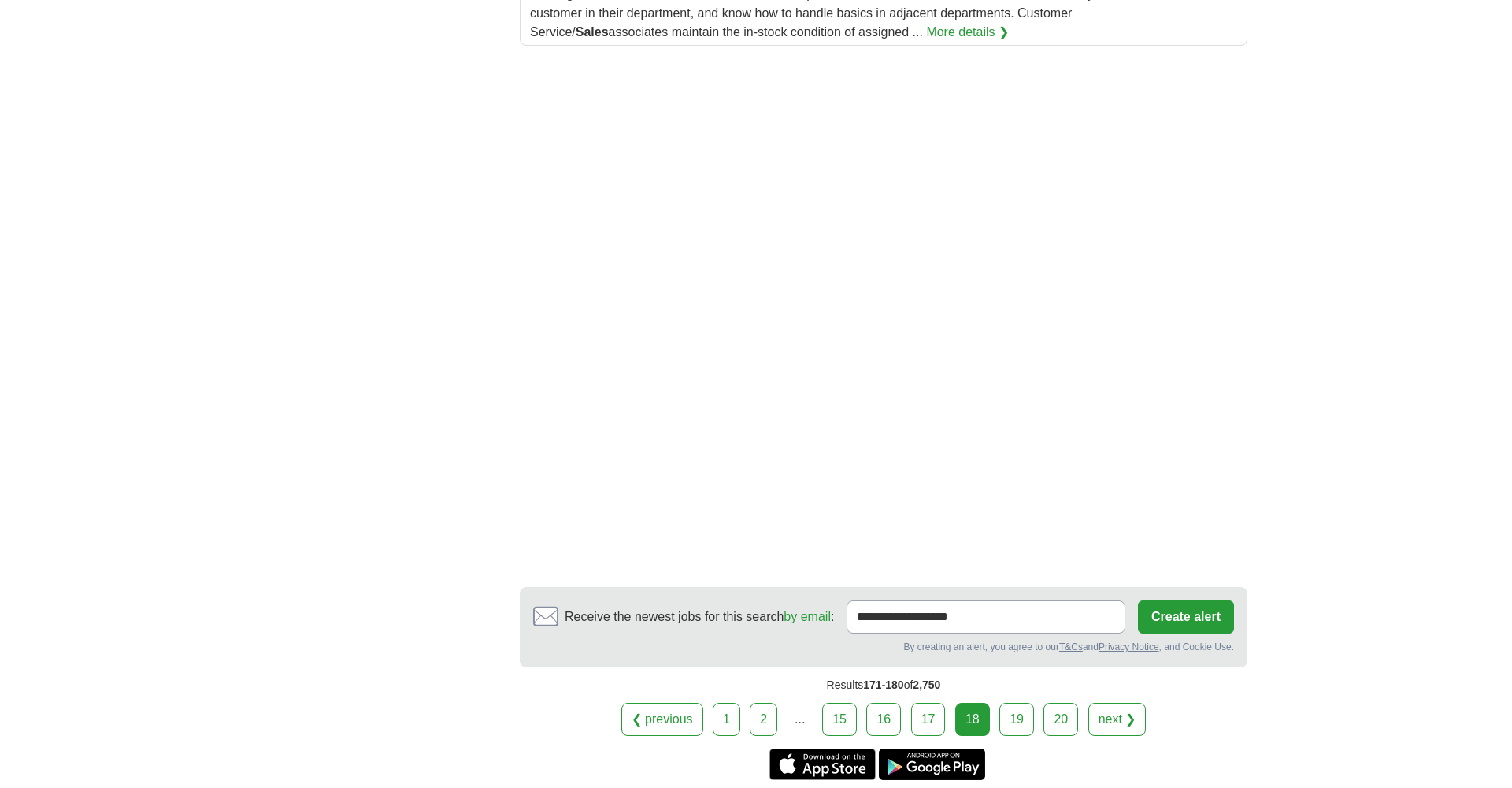
scroll to position [2263, 0]
click at [1006, 720] on link "19" at bounding box center [1016, 719] width 35 height 33
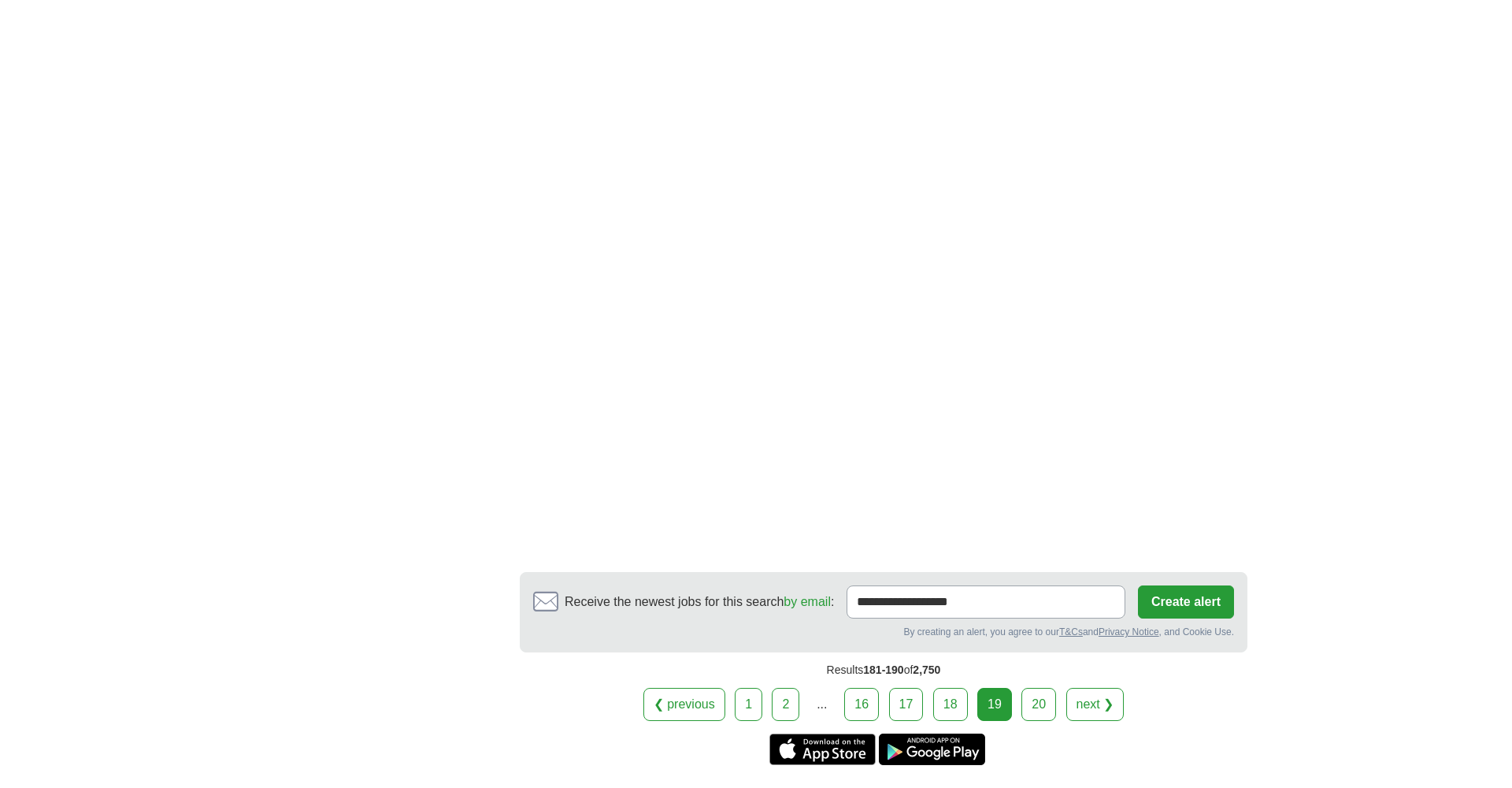
scroll to position [2376, 0]
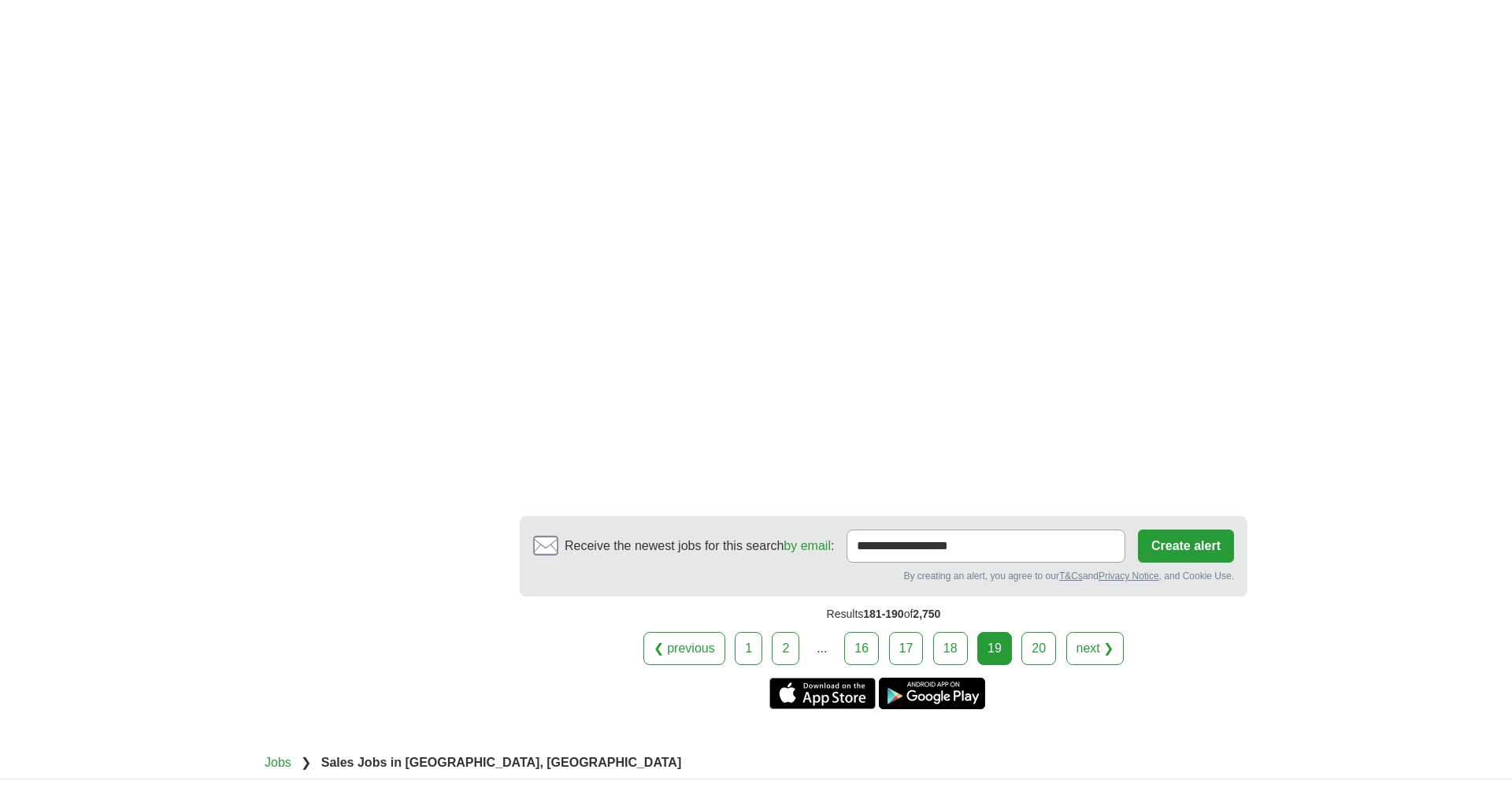
click at [1033, 650] on link "20" at bounding box center [1039, 649] width 35 height 33
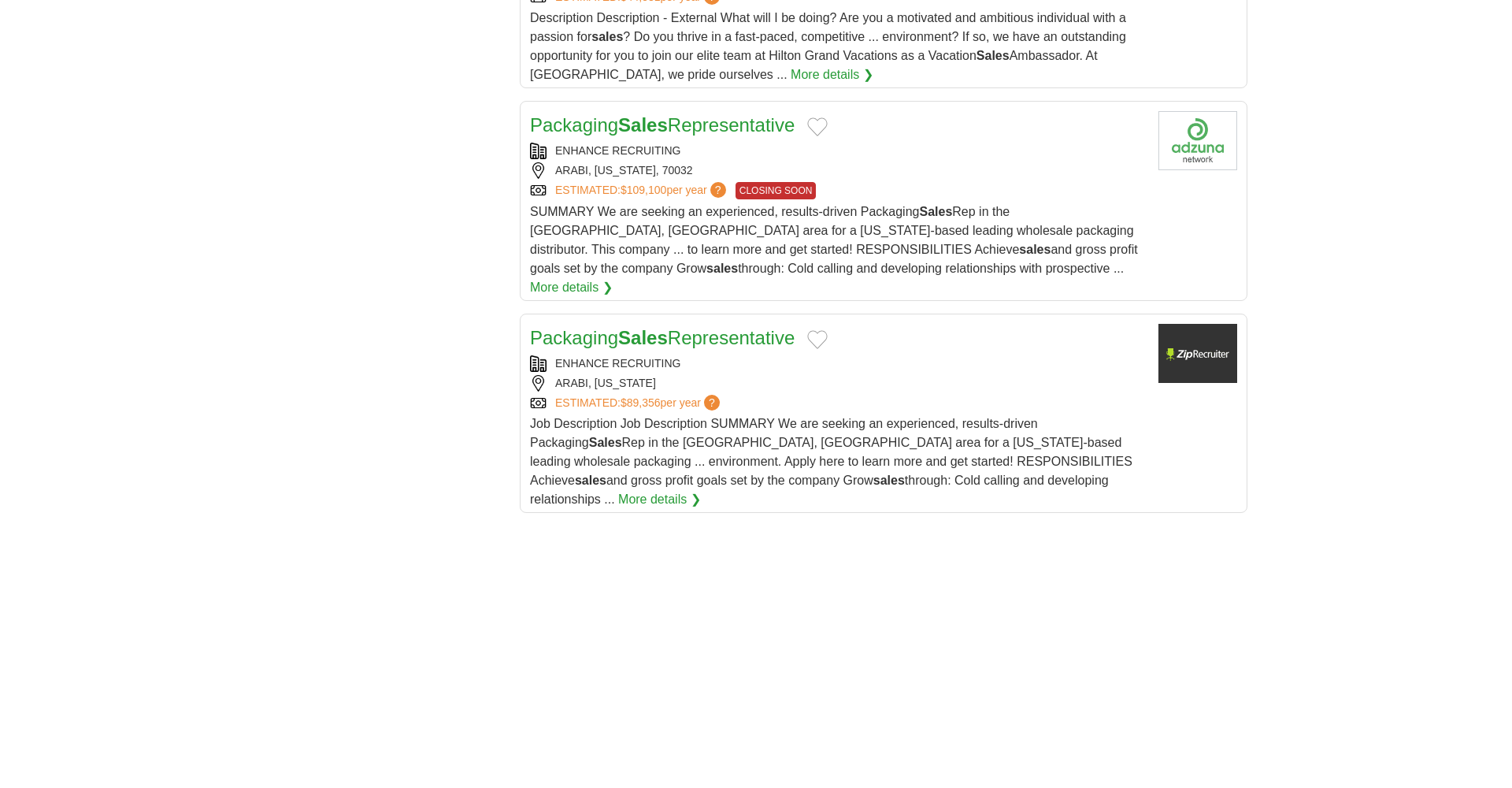
scroll to position [1569, 0]
